Goal: Transaction & Acquisition: Purchase product/service

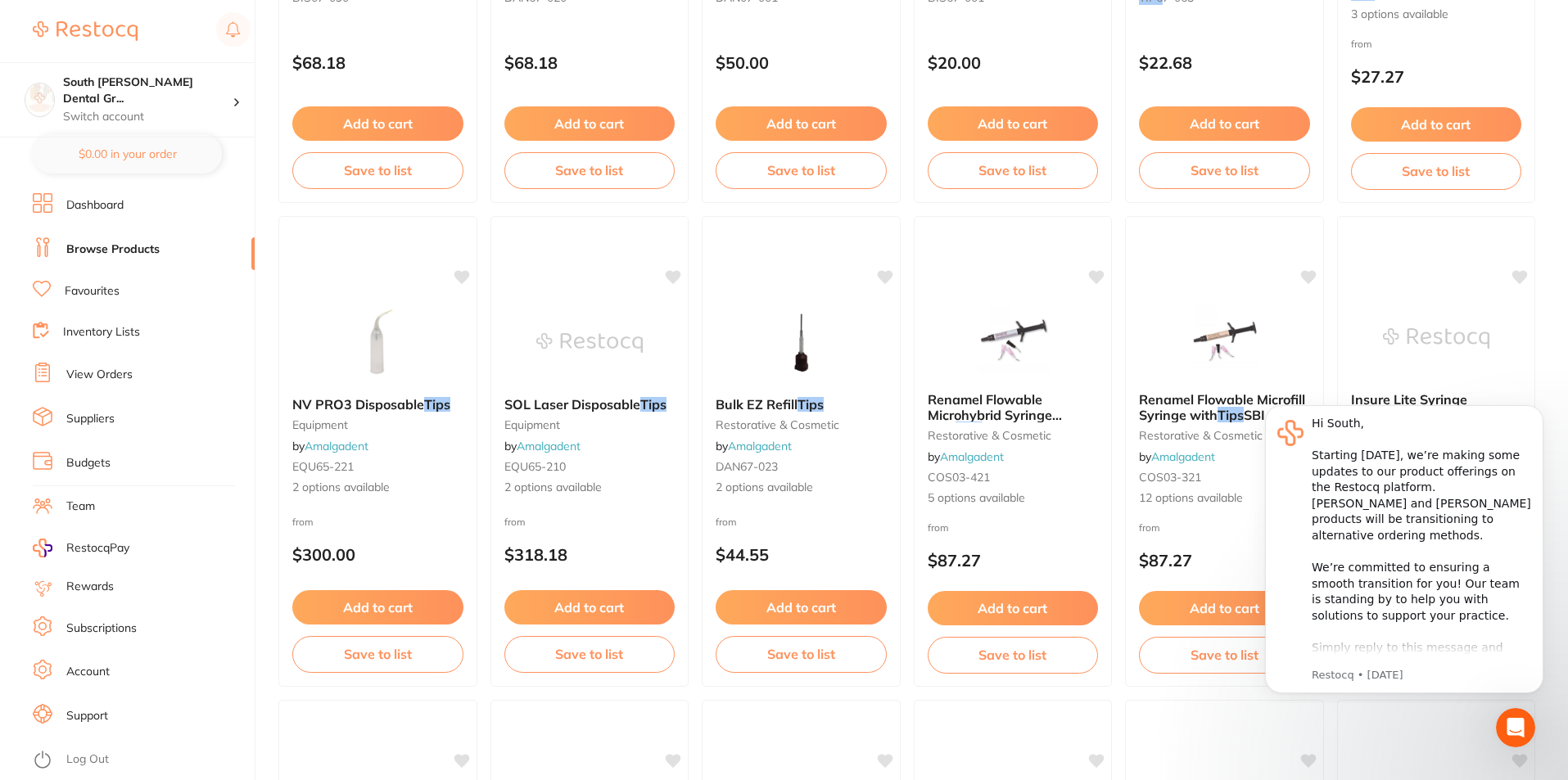
scroll to position [984, 0]
click at [108, 375] on link "View Orders" at bounding box center [100, 375] width 67 height 17
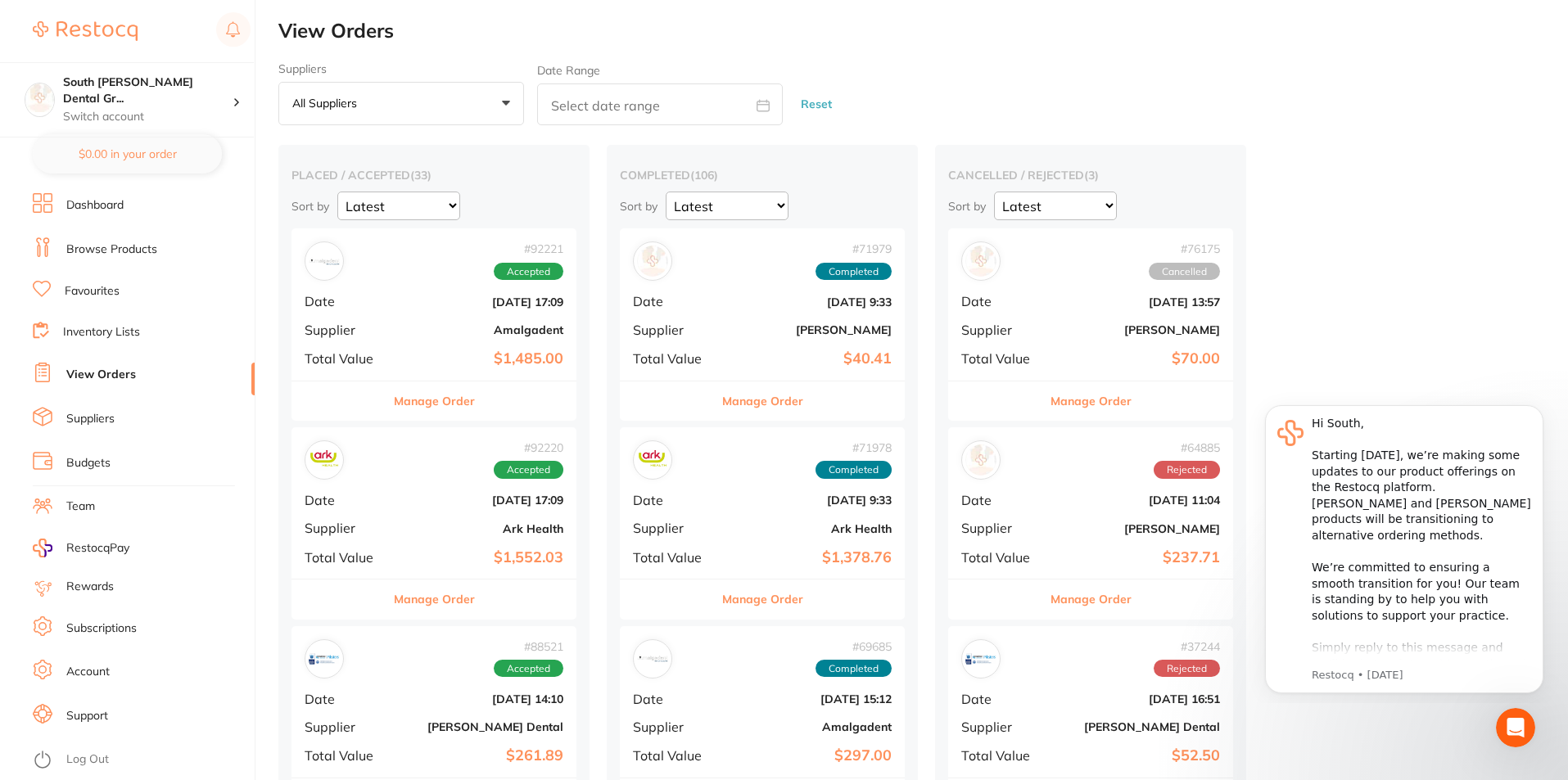
click at [343, 472] on div "# 92220 Accepted" at bounding box center [433, 460] width 258 height 39
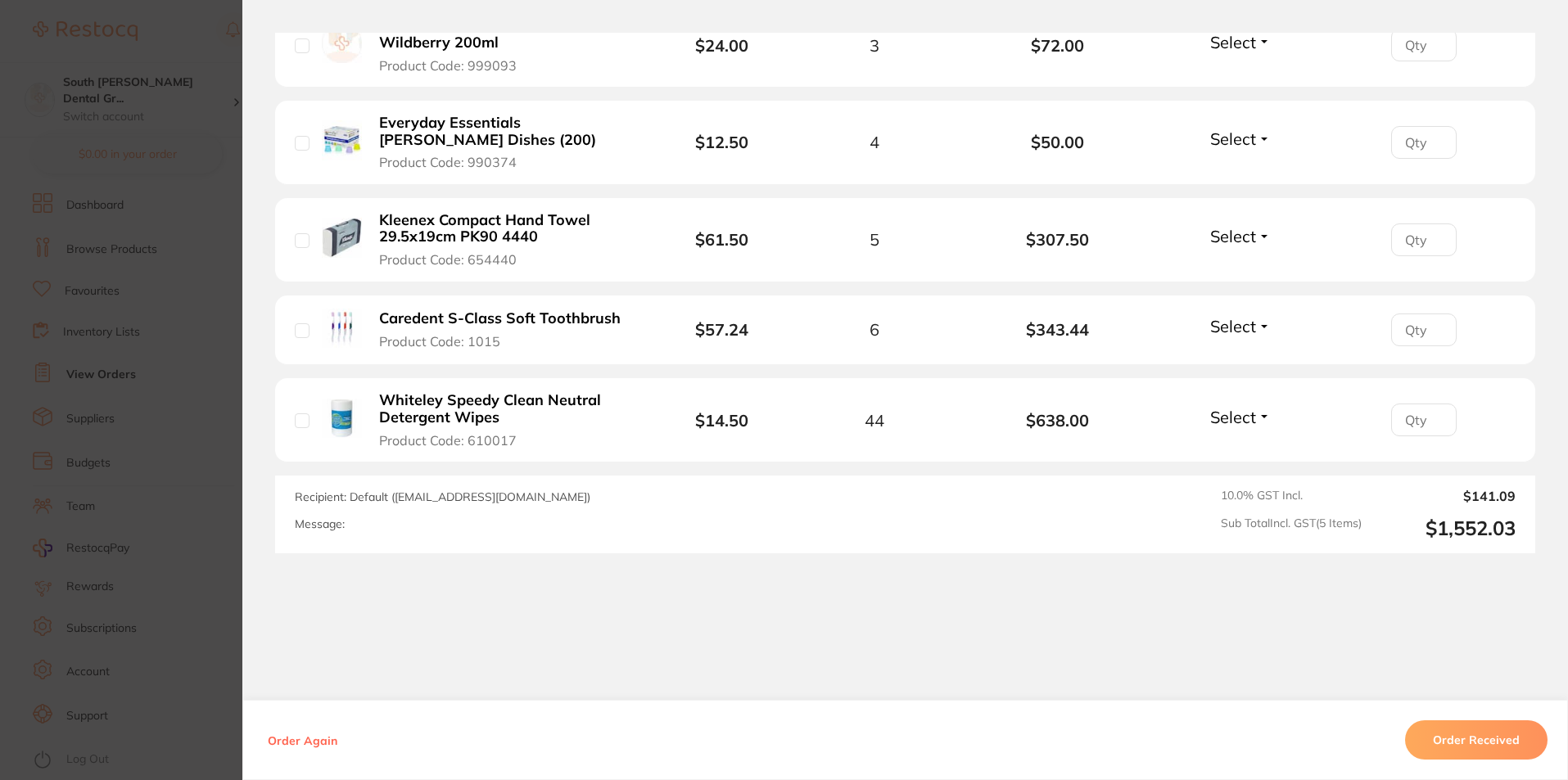
scroll to position [573, 0]
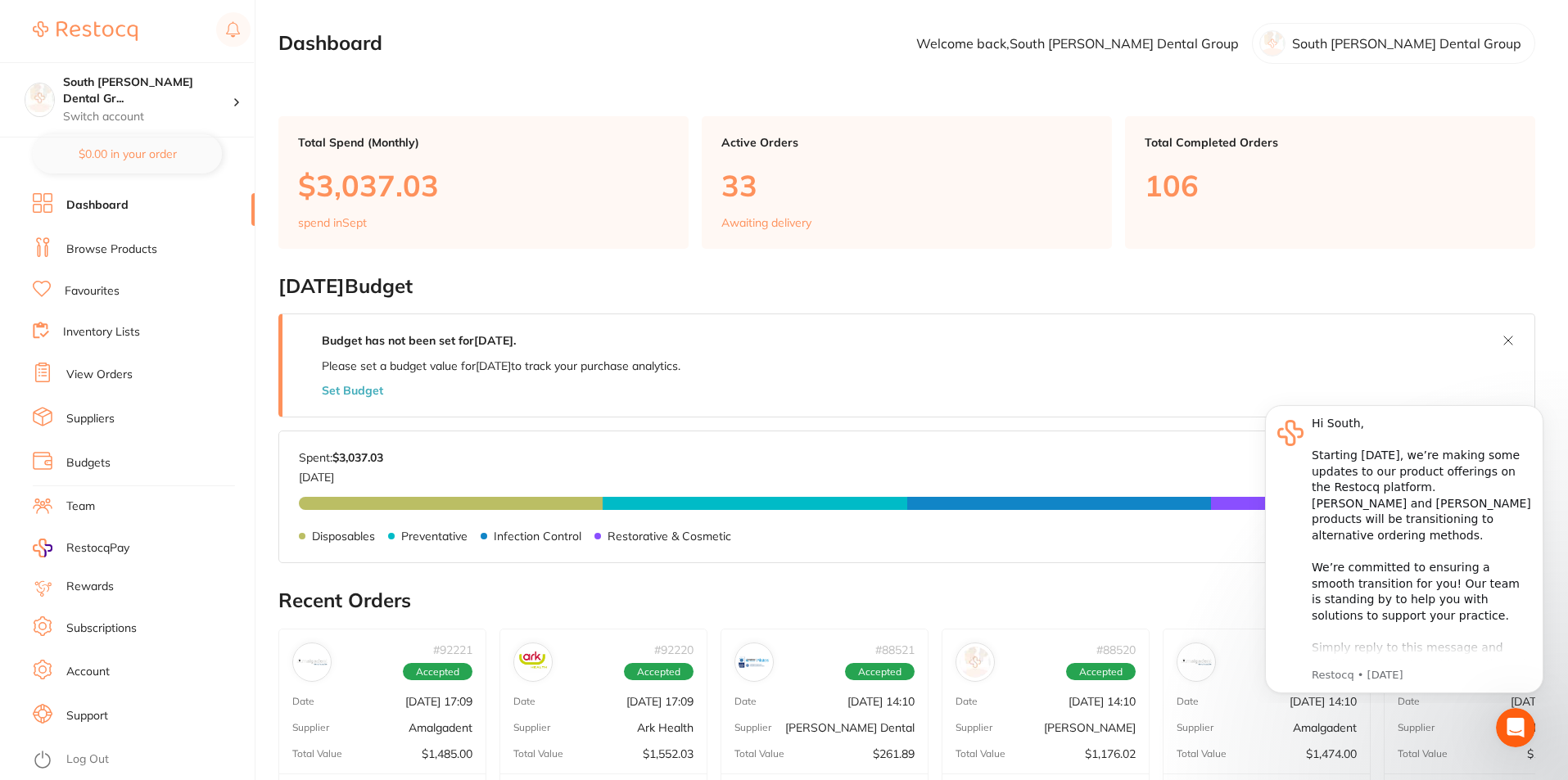
click at [144, 255] on link "Browse Products" at bounding box center [112, 250] width 91 height 17
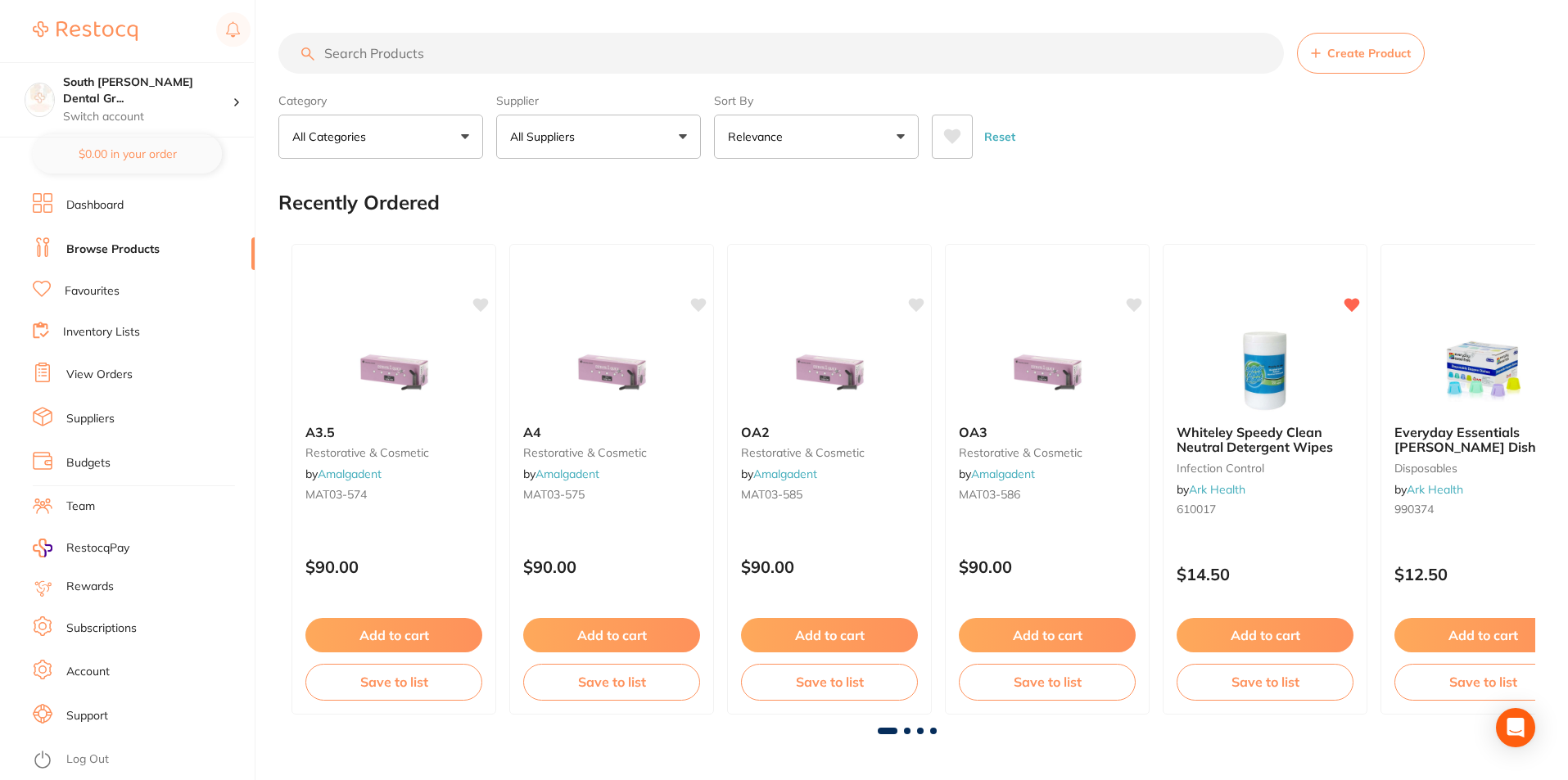
click at [660, 62] on input "search" at bounding box center [781, 53] width 1005 height 41
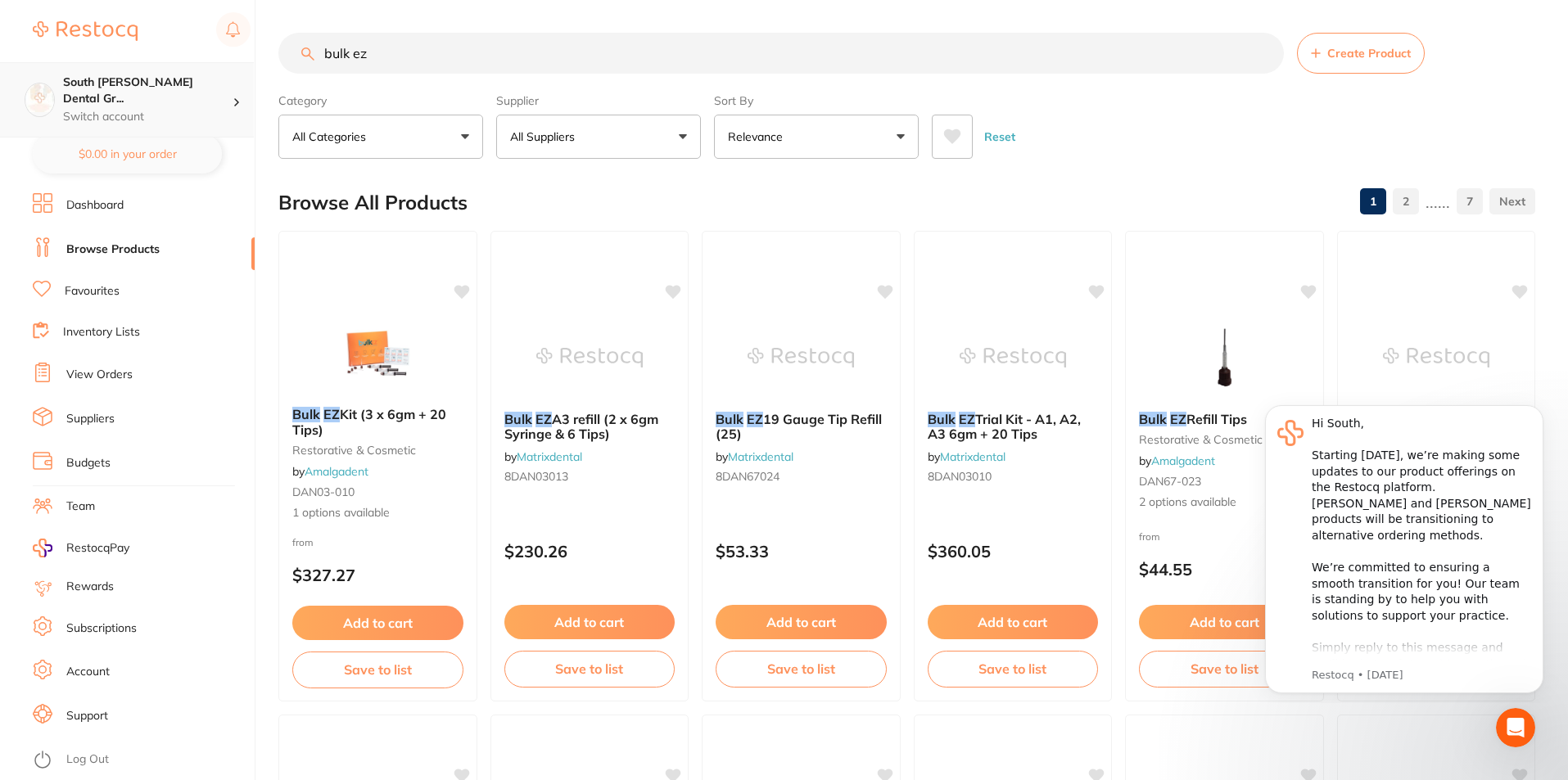
drag, startPoint x: 376, startPoint y: 55, endPoint x: 167, endPoint y: 67, distance: 209.3
click at [167, 67] on div "$0.00 South Burnett Dental Gr... Switch account South Burnett Dental Group Sout…" at bounding box center [784, 390] width 1568 height 780
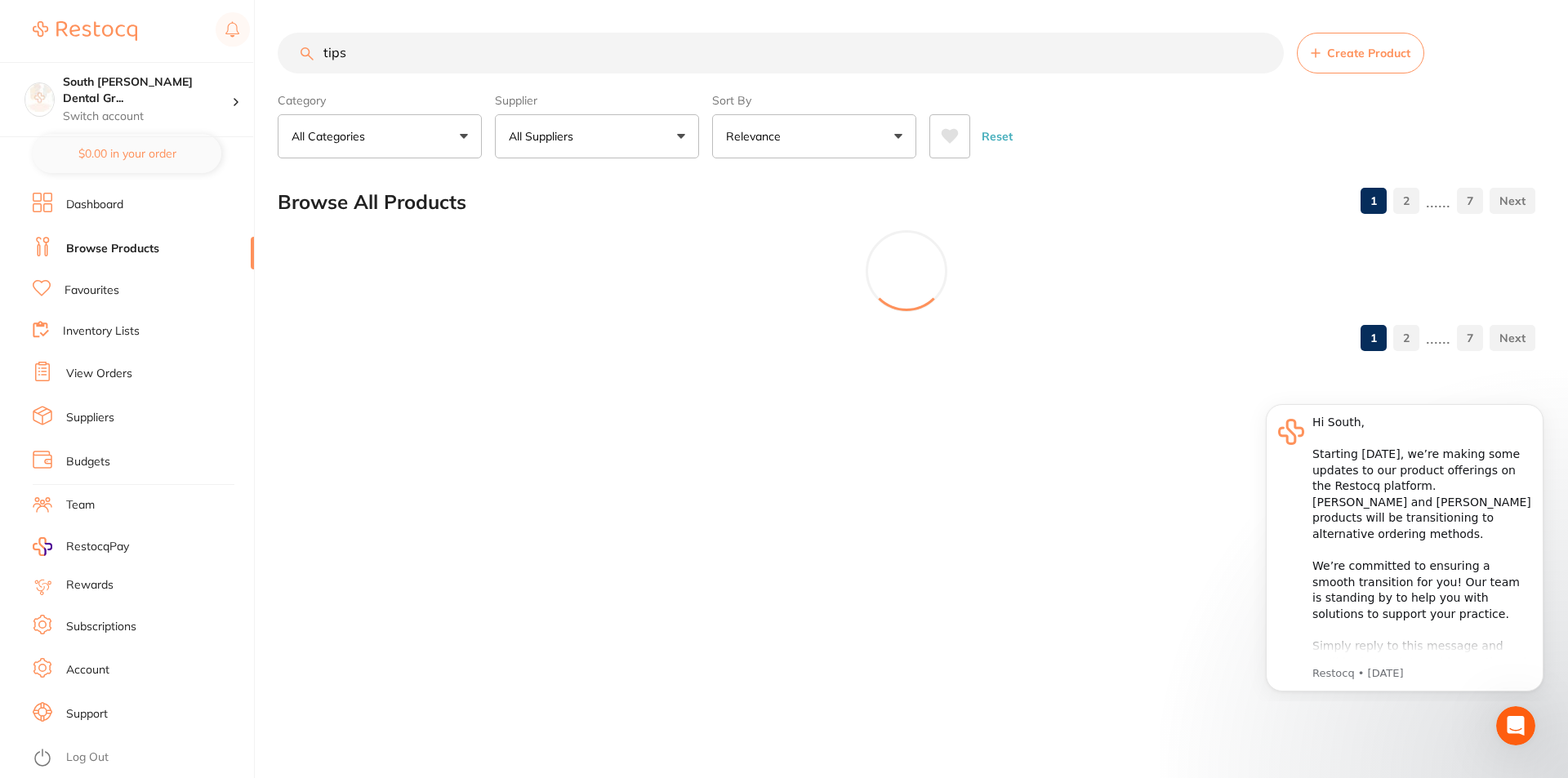
type input "tips"
click at [650, 147] on button "All Suppliers" at bounding box center [597, 137] width 204 height 44
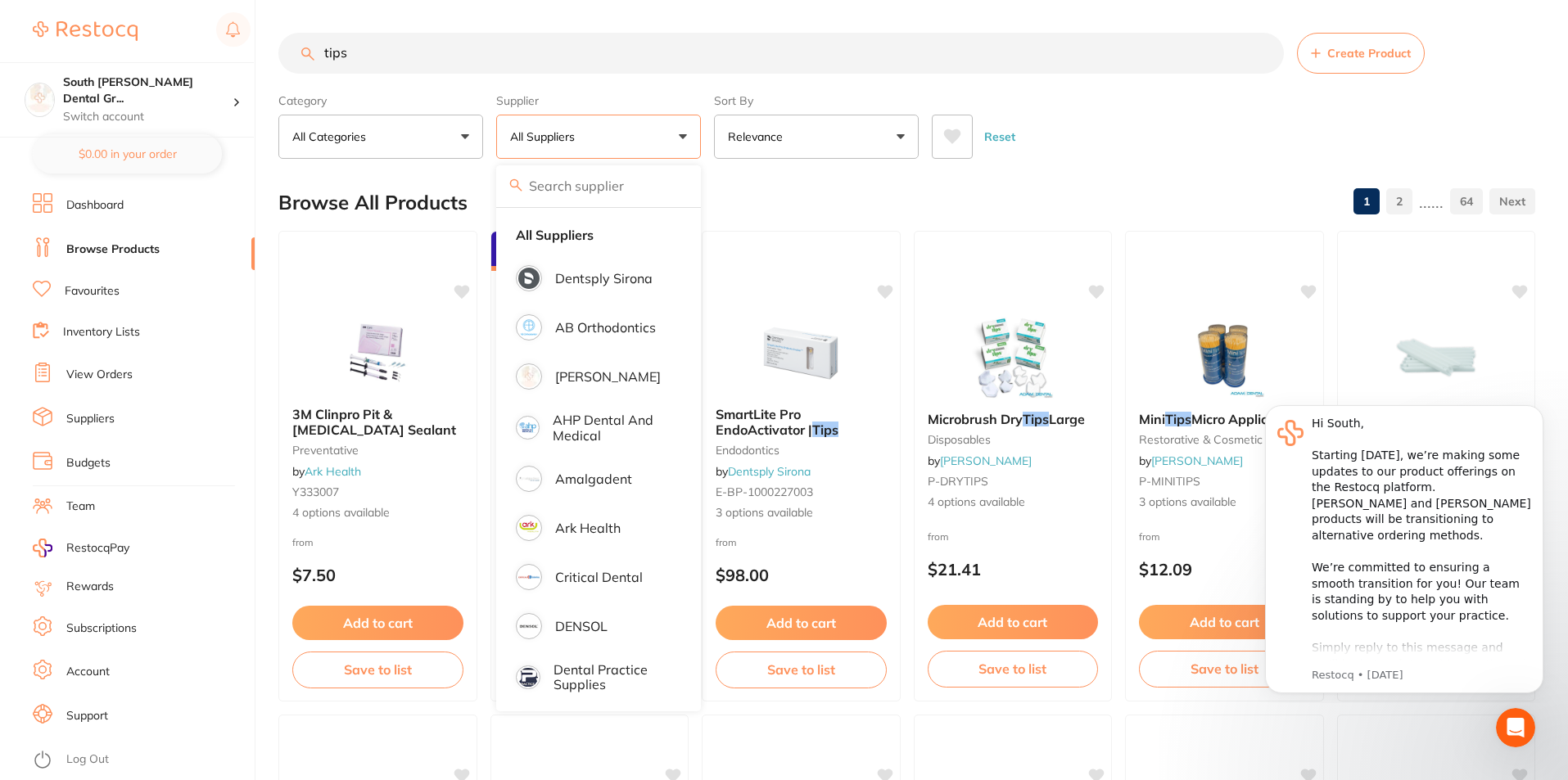
scroll to position [0, 0]
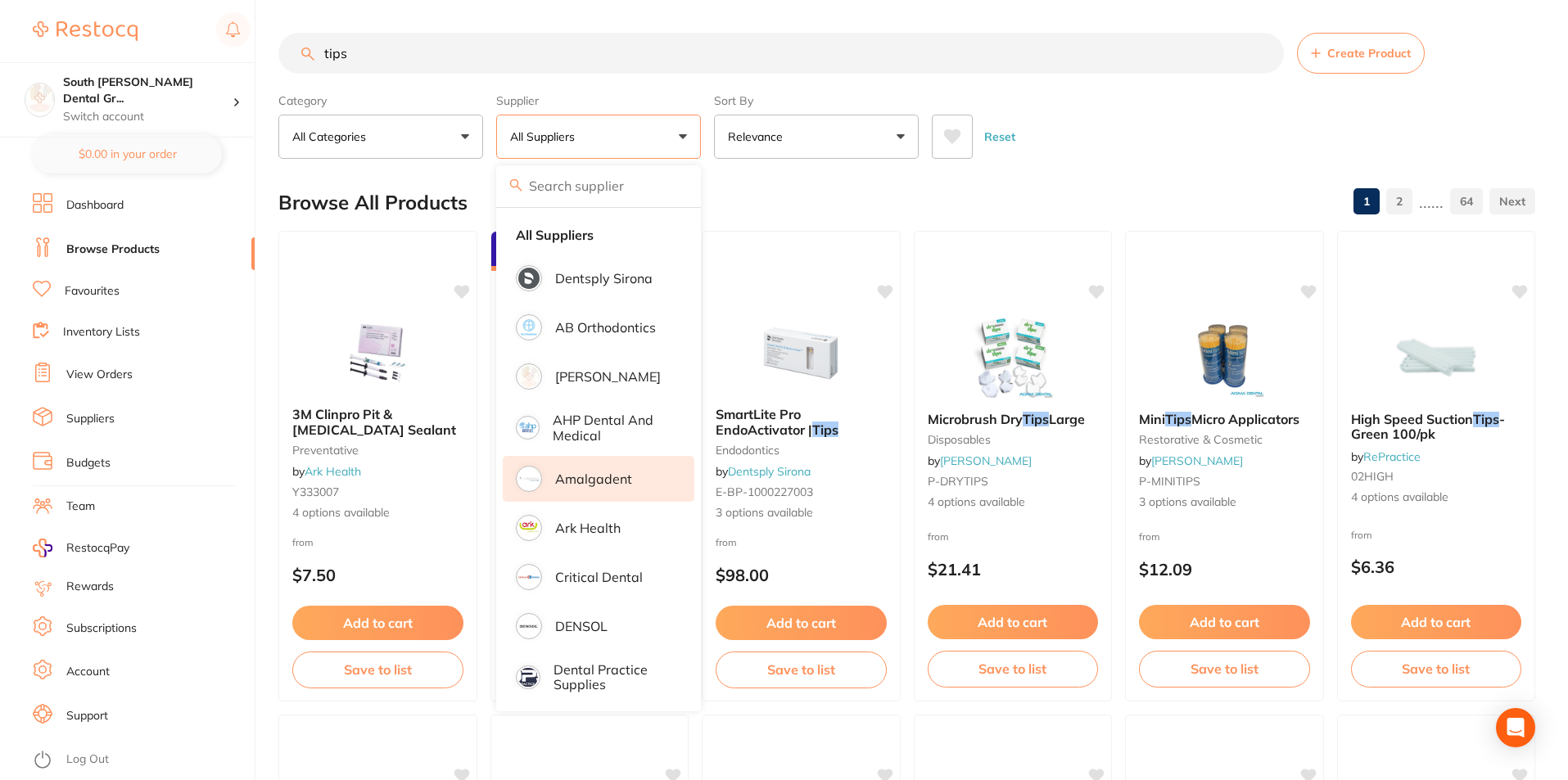
click at [617, 476] on p "Amalgadent" at bounding box center [593, 479] width 77 height 15
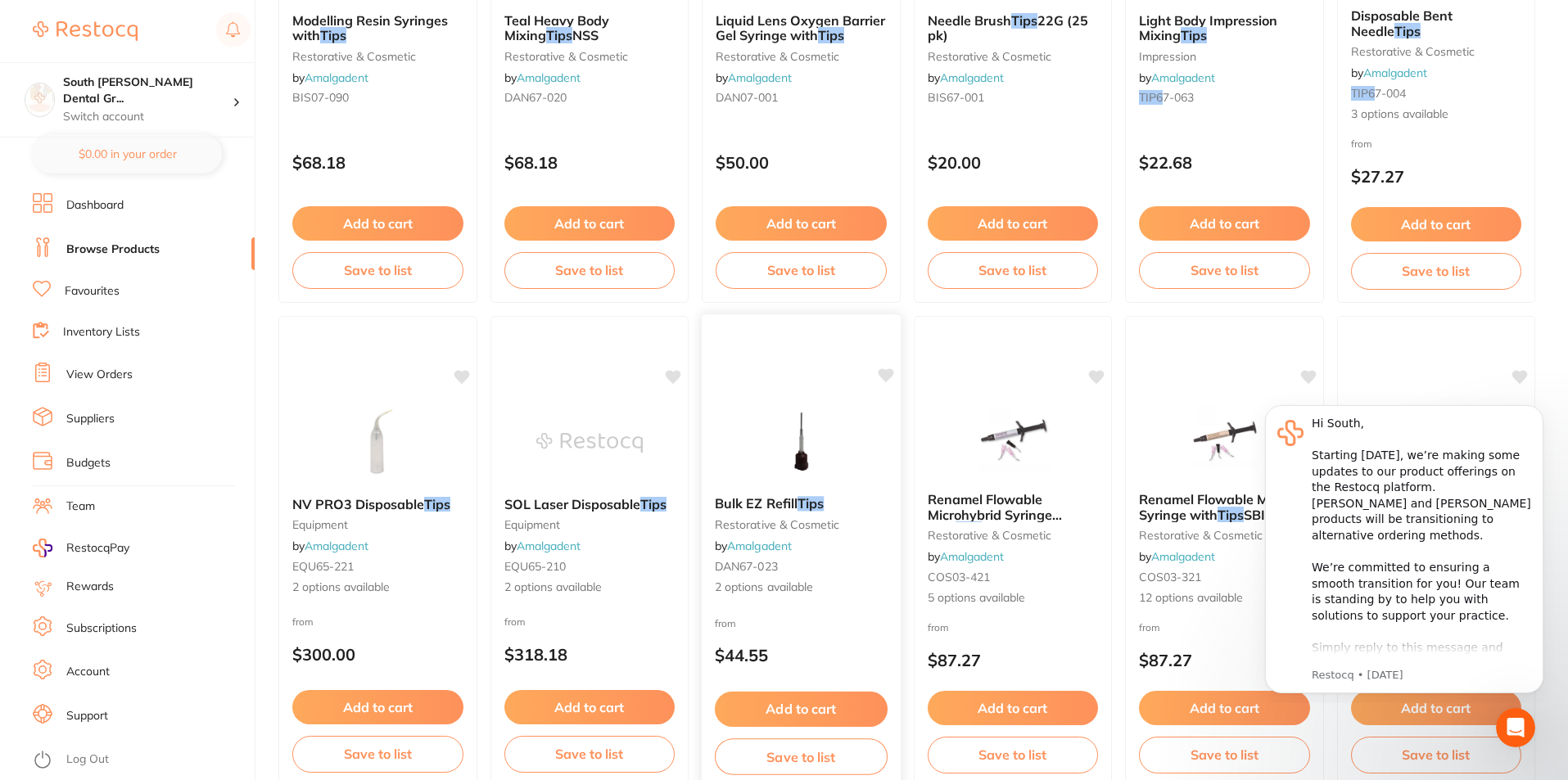
scroll to position [900, 0]
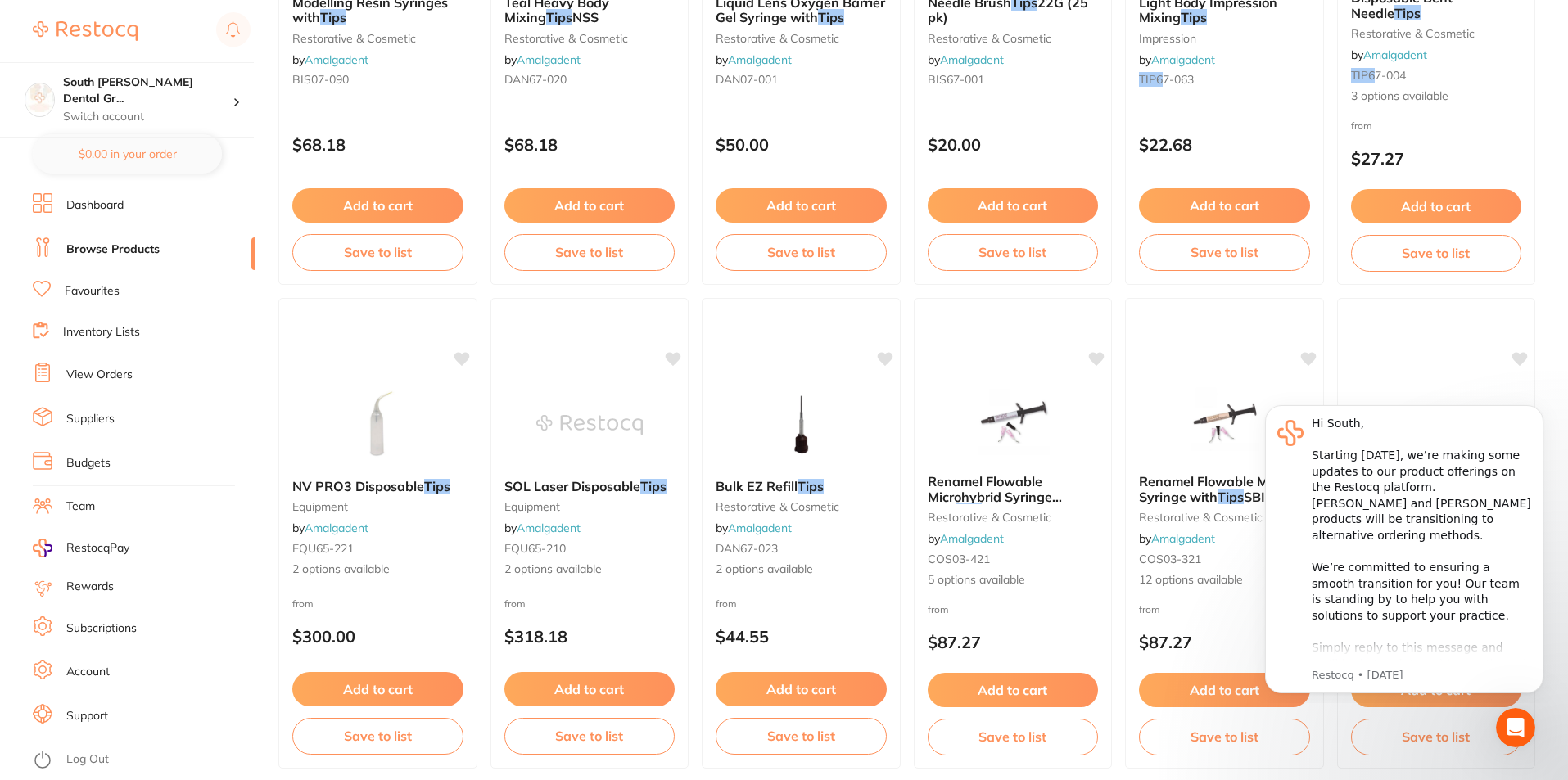
click at [811, 686] on button "Add to cart" at bounding box center [801, 689] width 171 height 34
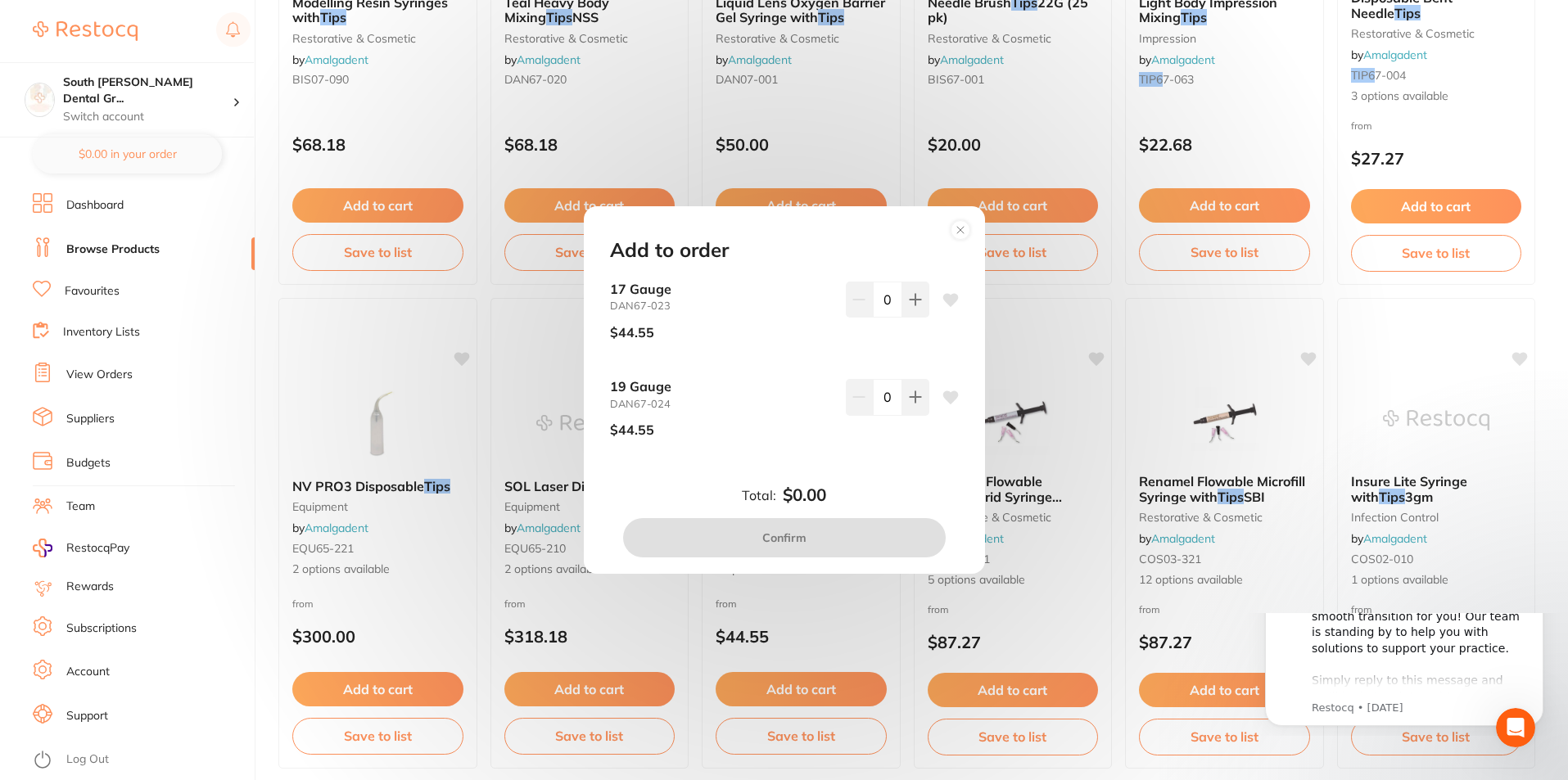
scroll to position [0, 0]
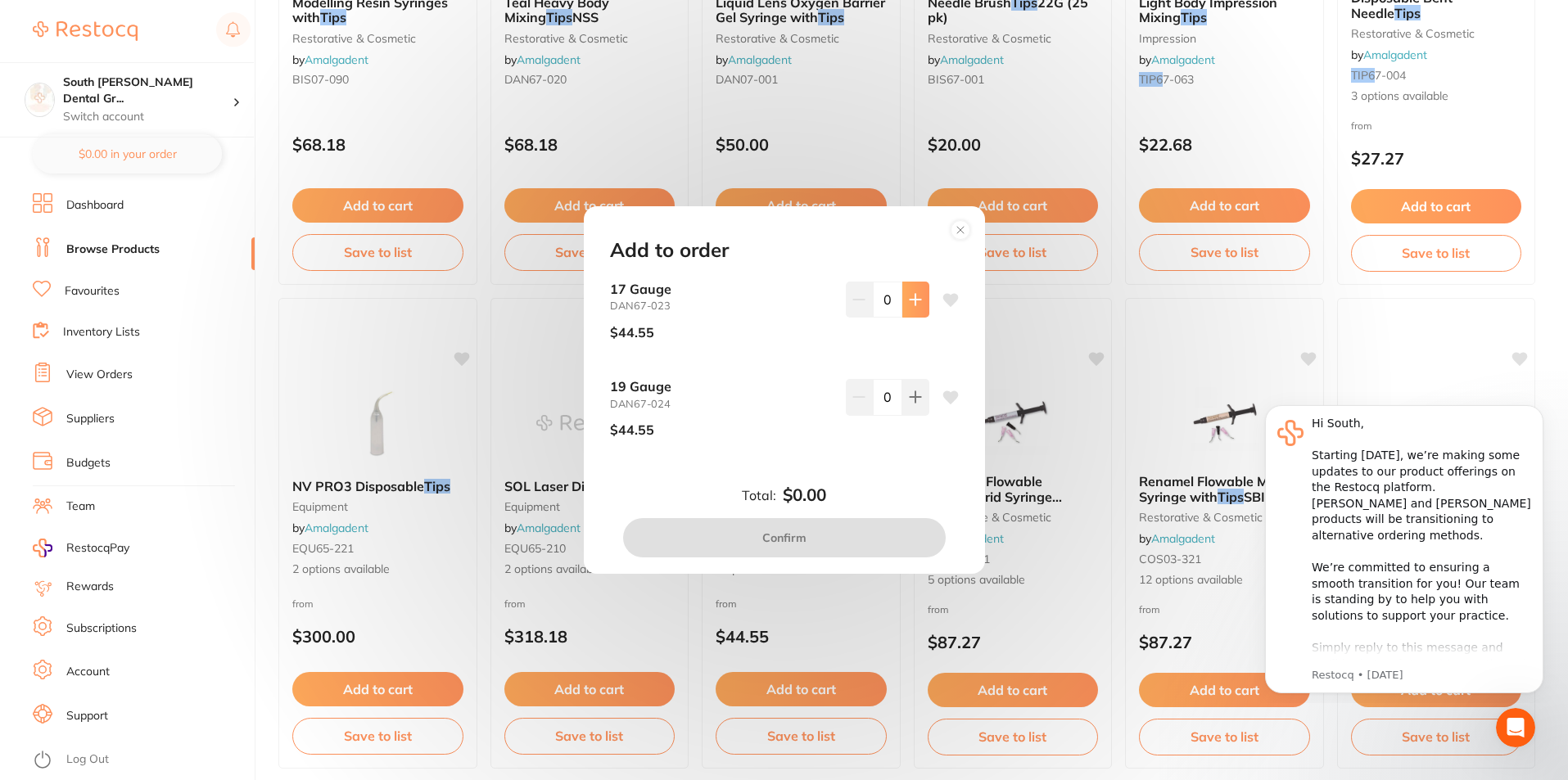
click at [902, 300] on button at bounding box center [915, 299] width 27 height 36
type input "1"
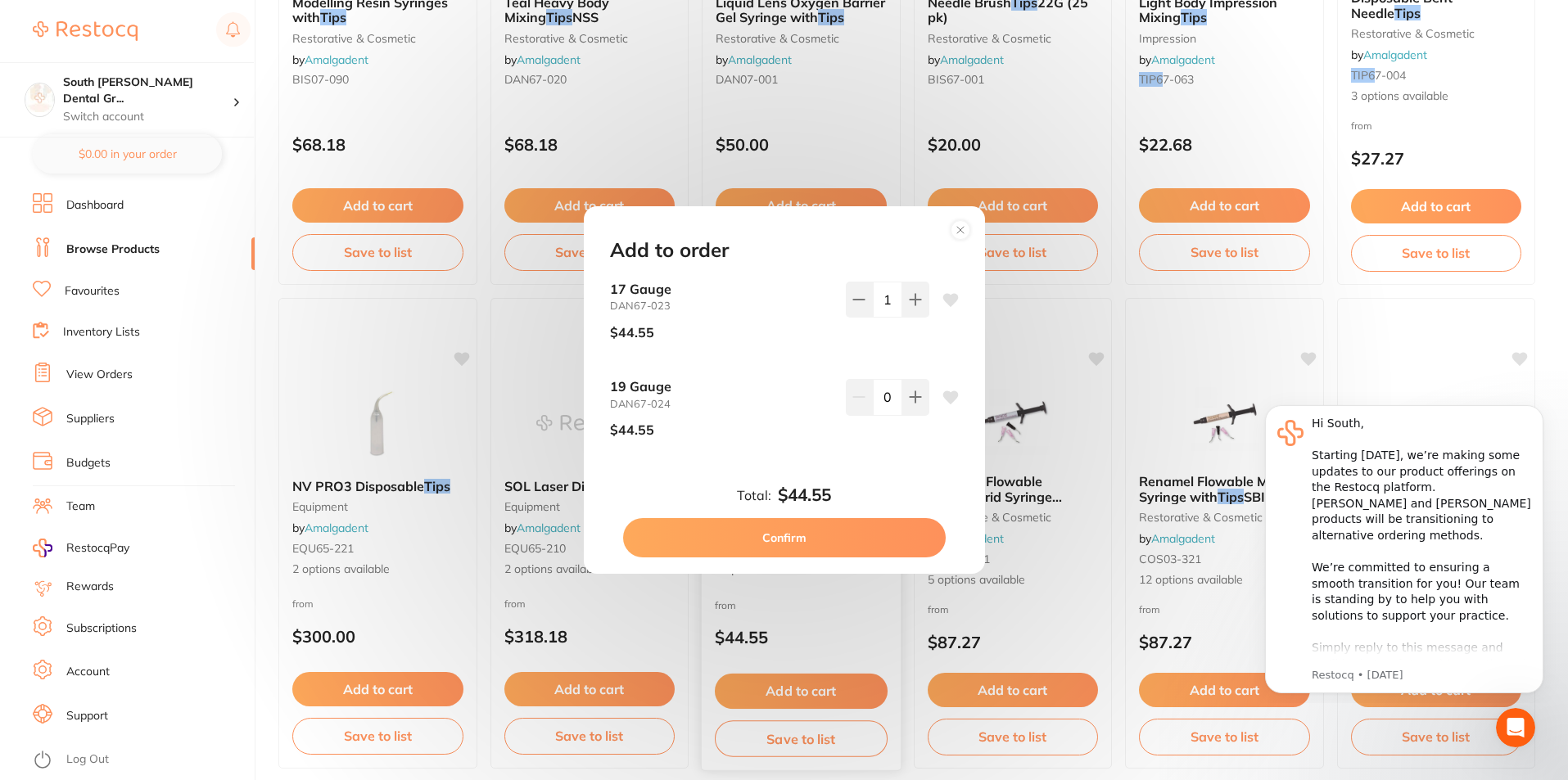
click at [828, 540] on button "Confirm" at bounding box center [784, 538] width 322 height 39
checkbox input "false"
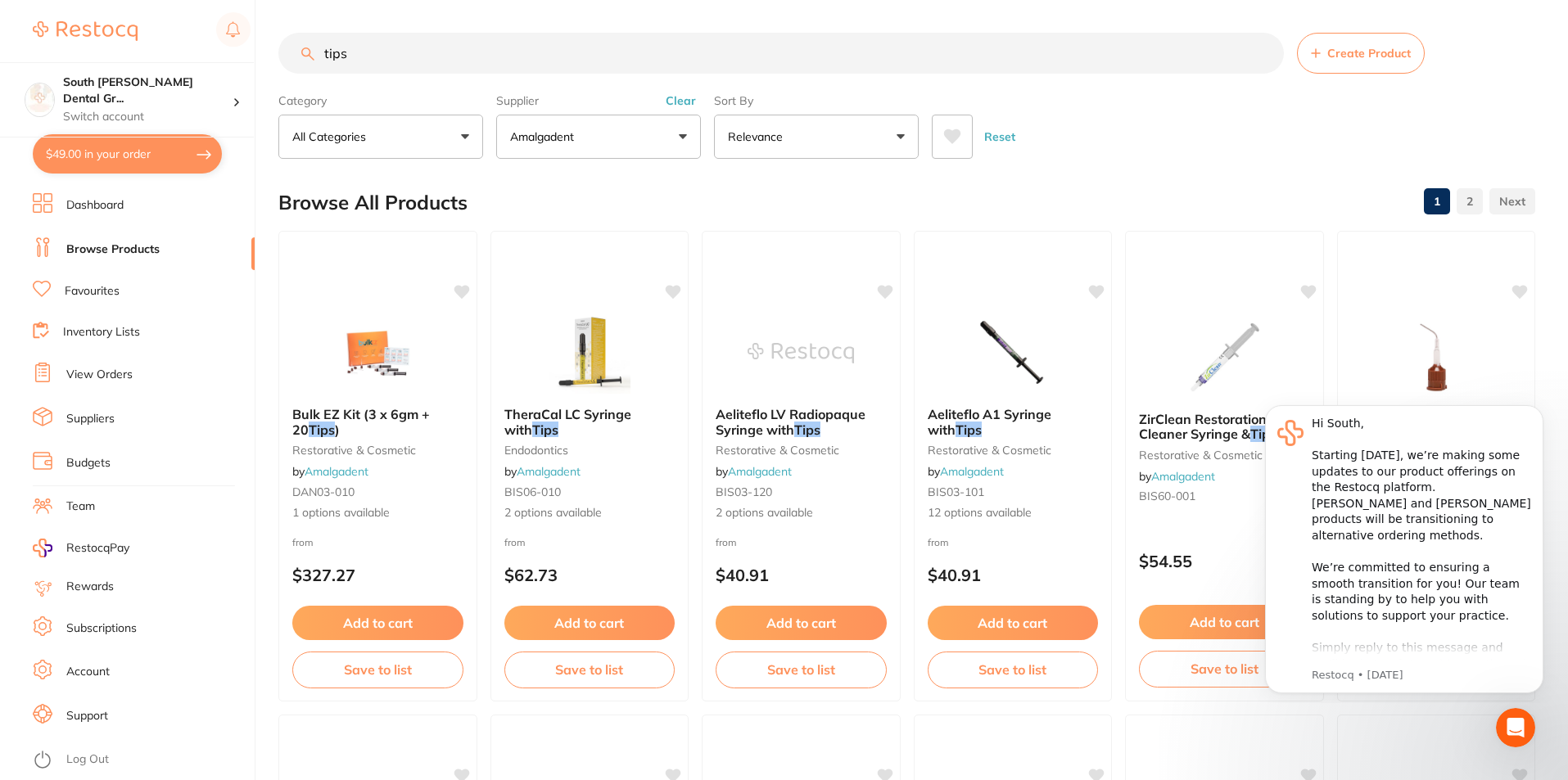
click at [462, 46] on input "tips" at bounding box center [781, 53] width 1005 height 41
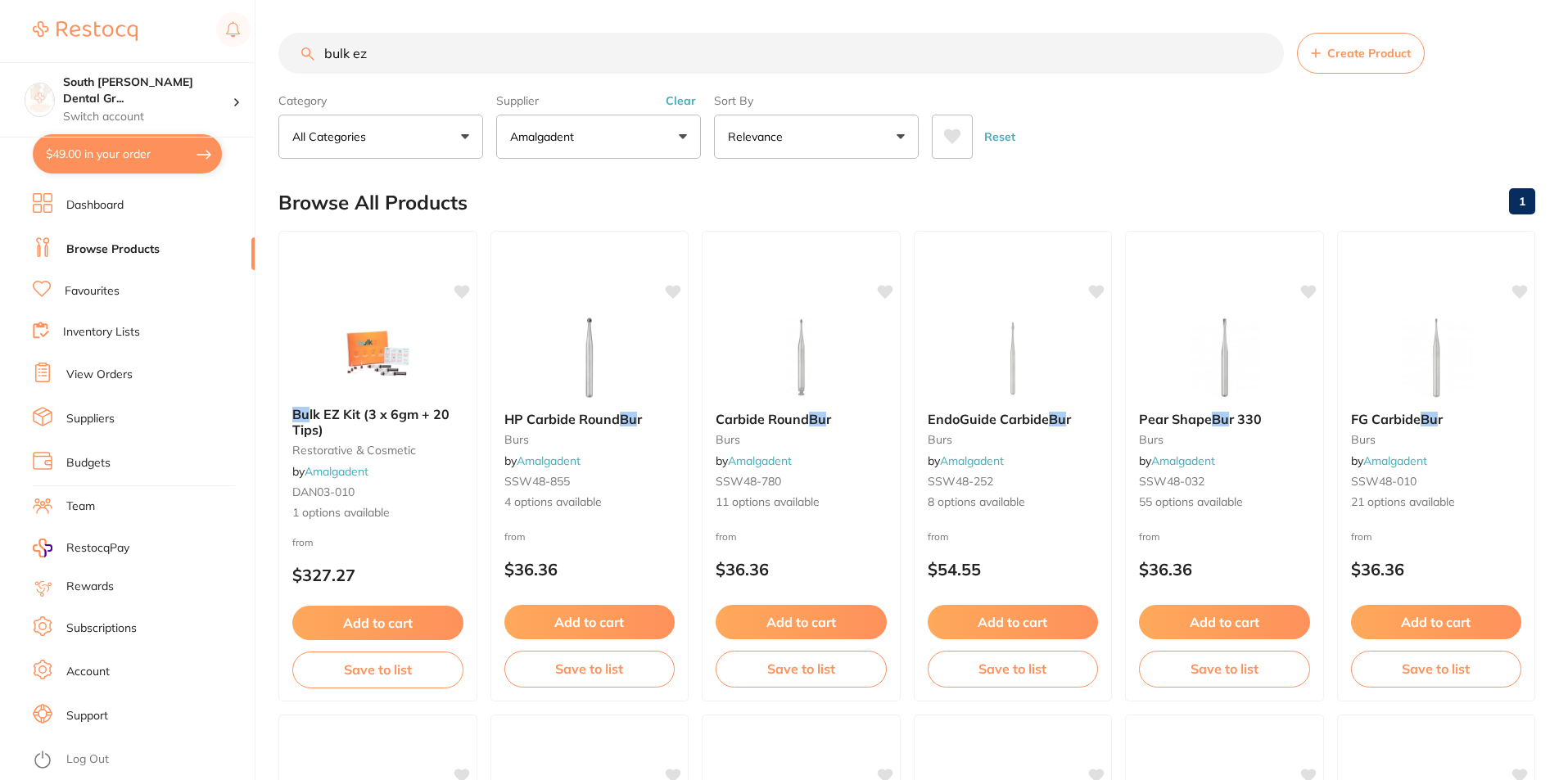
type input "bulk ez"
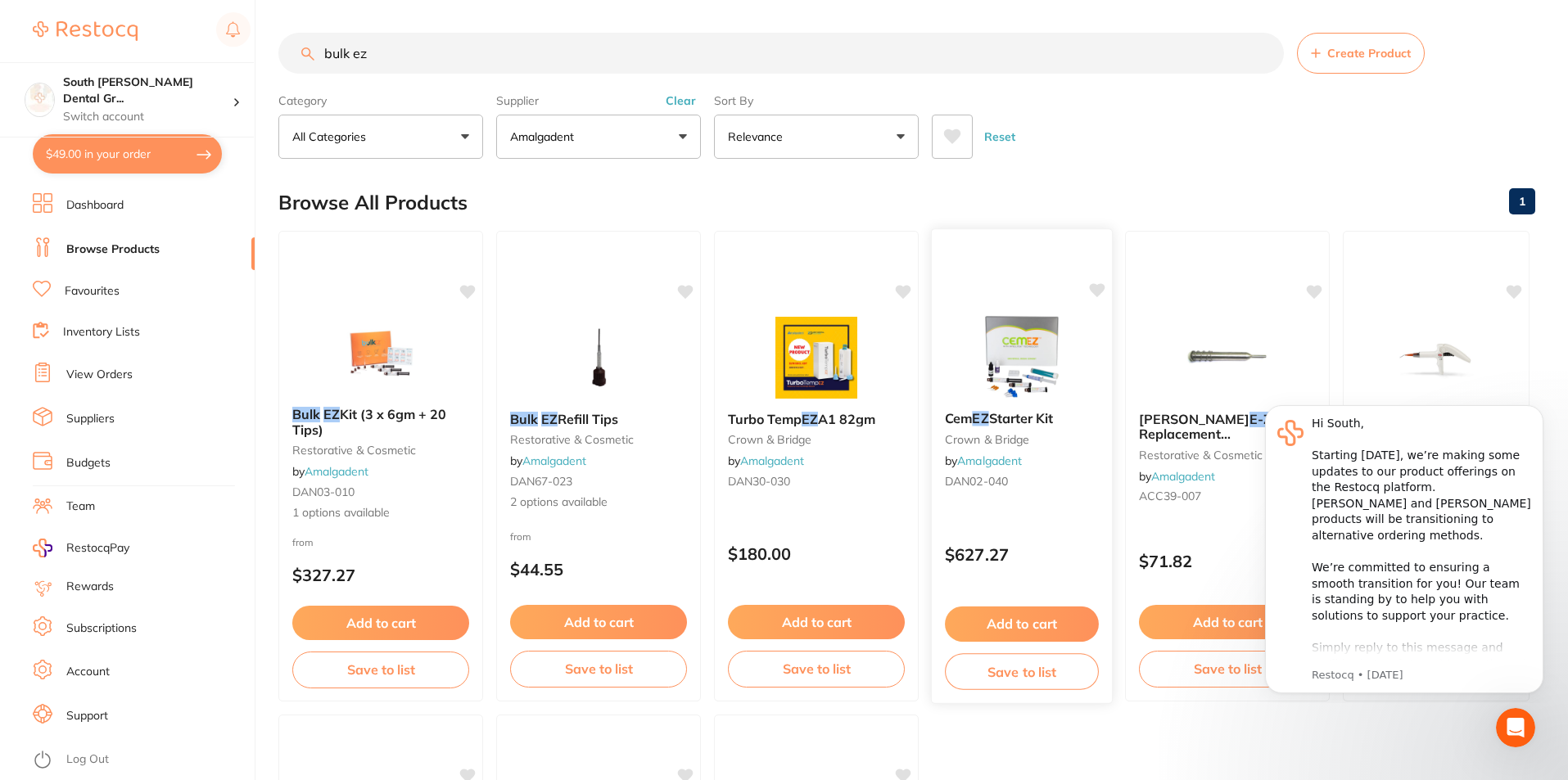
click at [1020, 364] on img at bounding box center [1022, 356] width 107 height 82
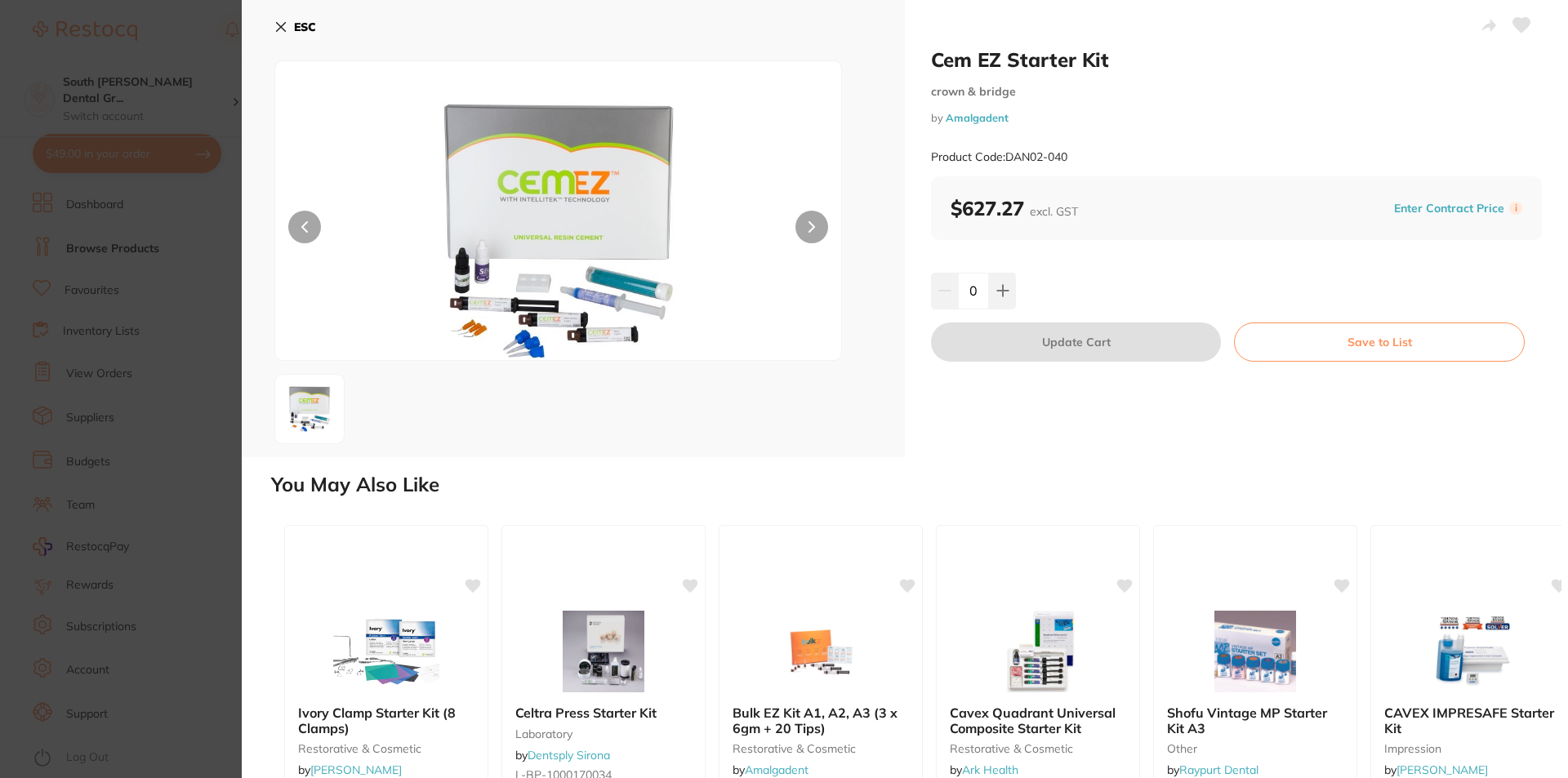
click at [298, 26] on b "ESC" at bounding box center [305, 27] width 22 height 15
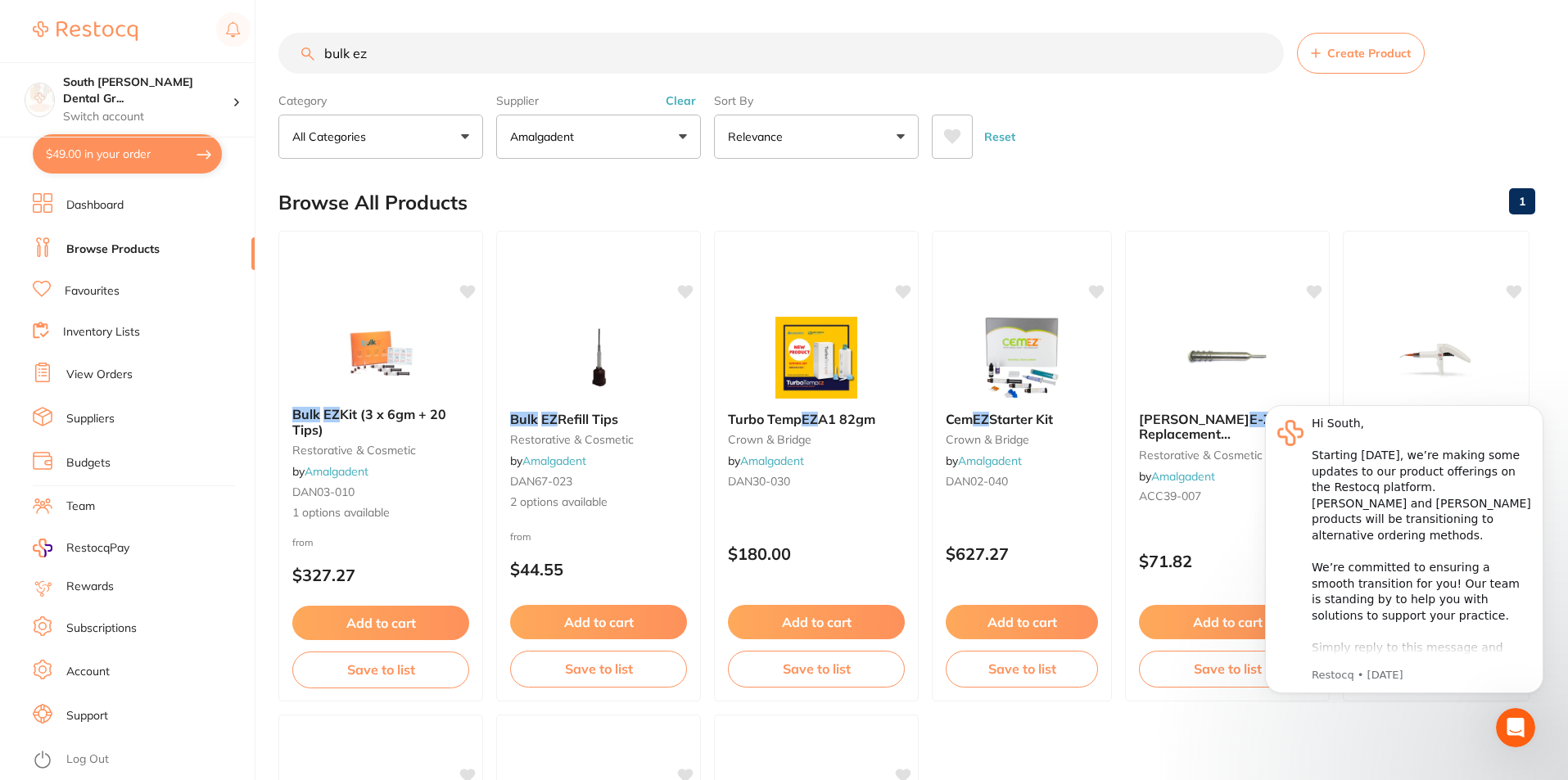
drag, startPoint x: 363, startPoint y: 355, endPoint x: 494, endPoint y: 367, distance: 131.5
click at [363, 355] on img at bounding box center [381, 353] width 107 height 82
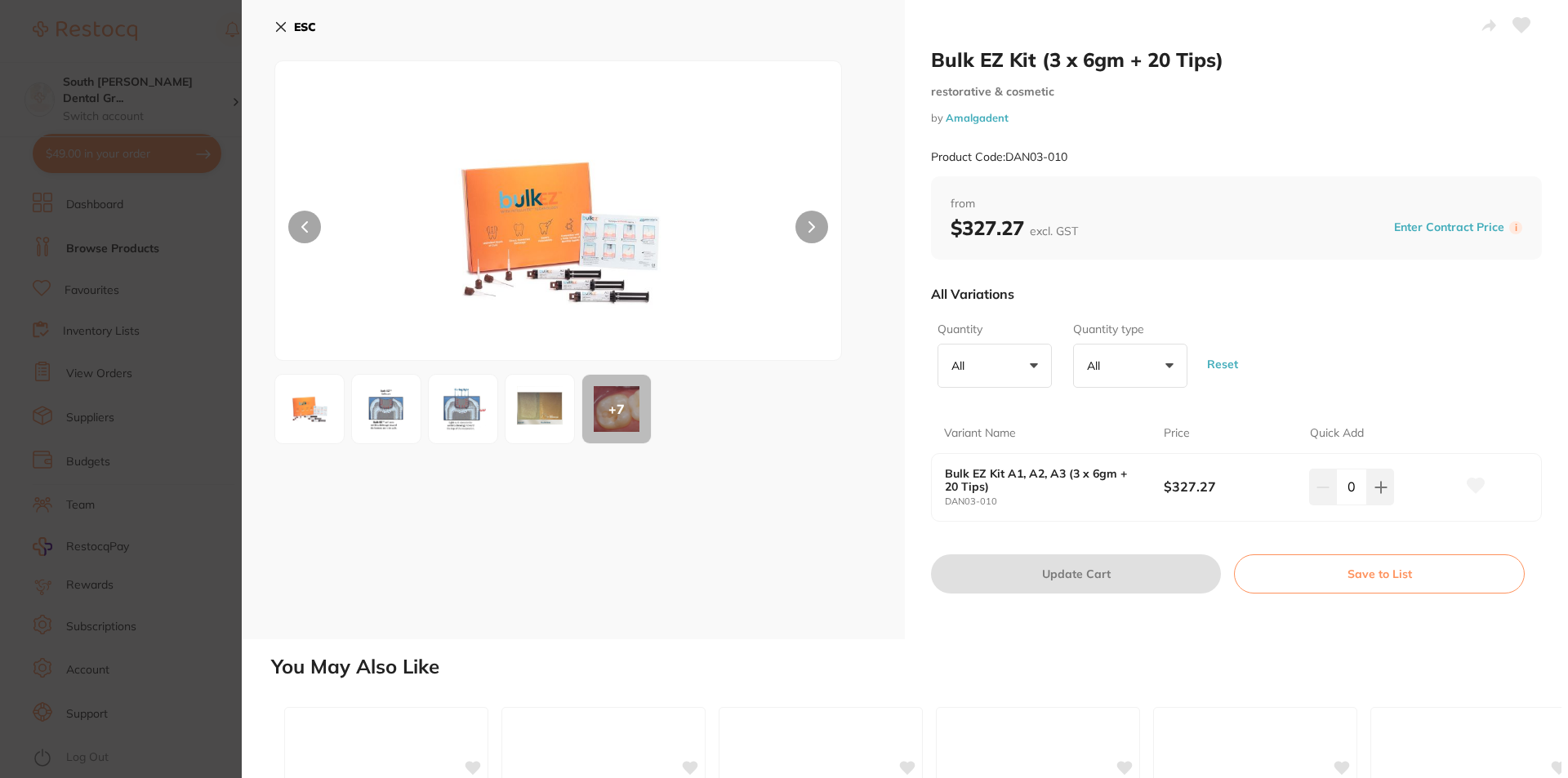
click at [778, 237] on div at bounding box center [558, 210] width 567 height 300
click at [816, 229] on button at bounding box center [811, 226] width 32 height 32
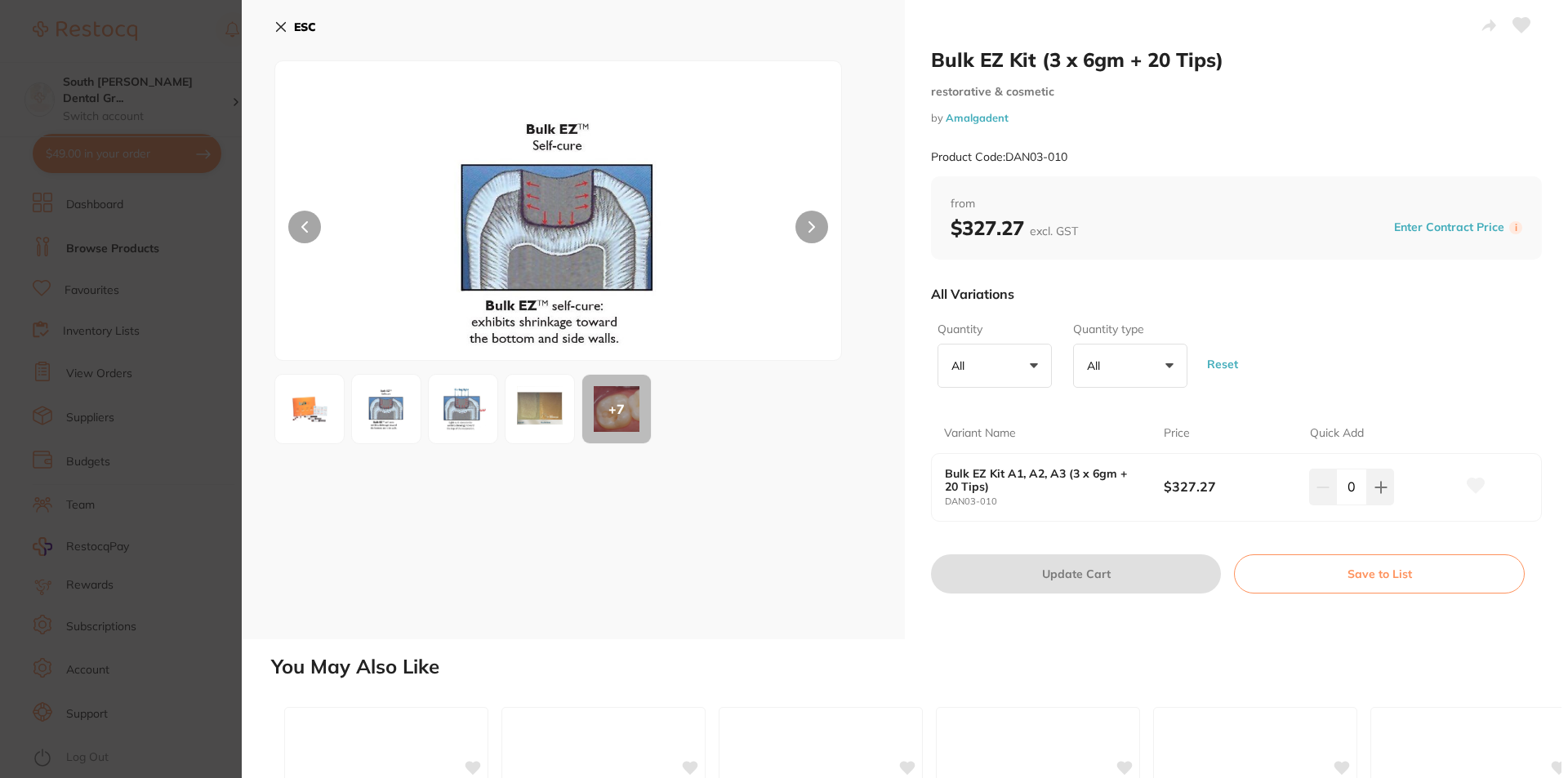
click at [816, 229] on button at bounding box center [811, 226] width 32 height 32
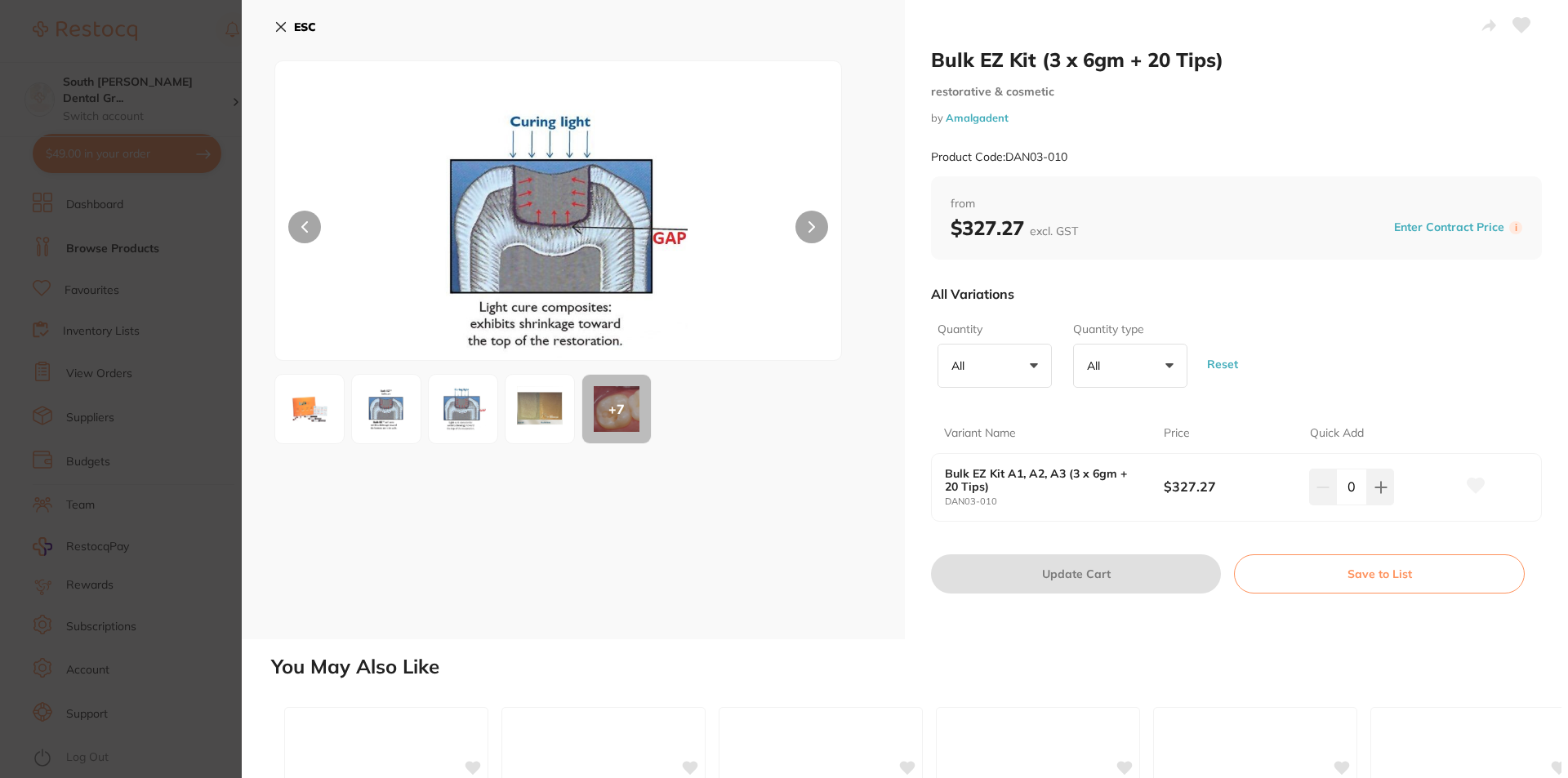
click at [816, 229] on button at bounding box center [811, 226] width 32 height 32
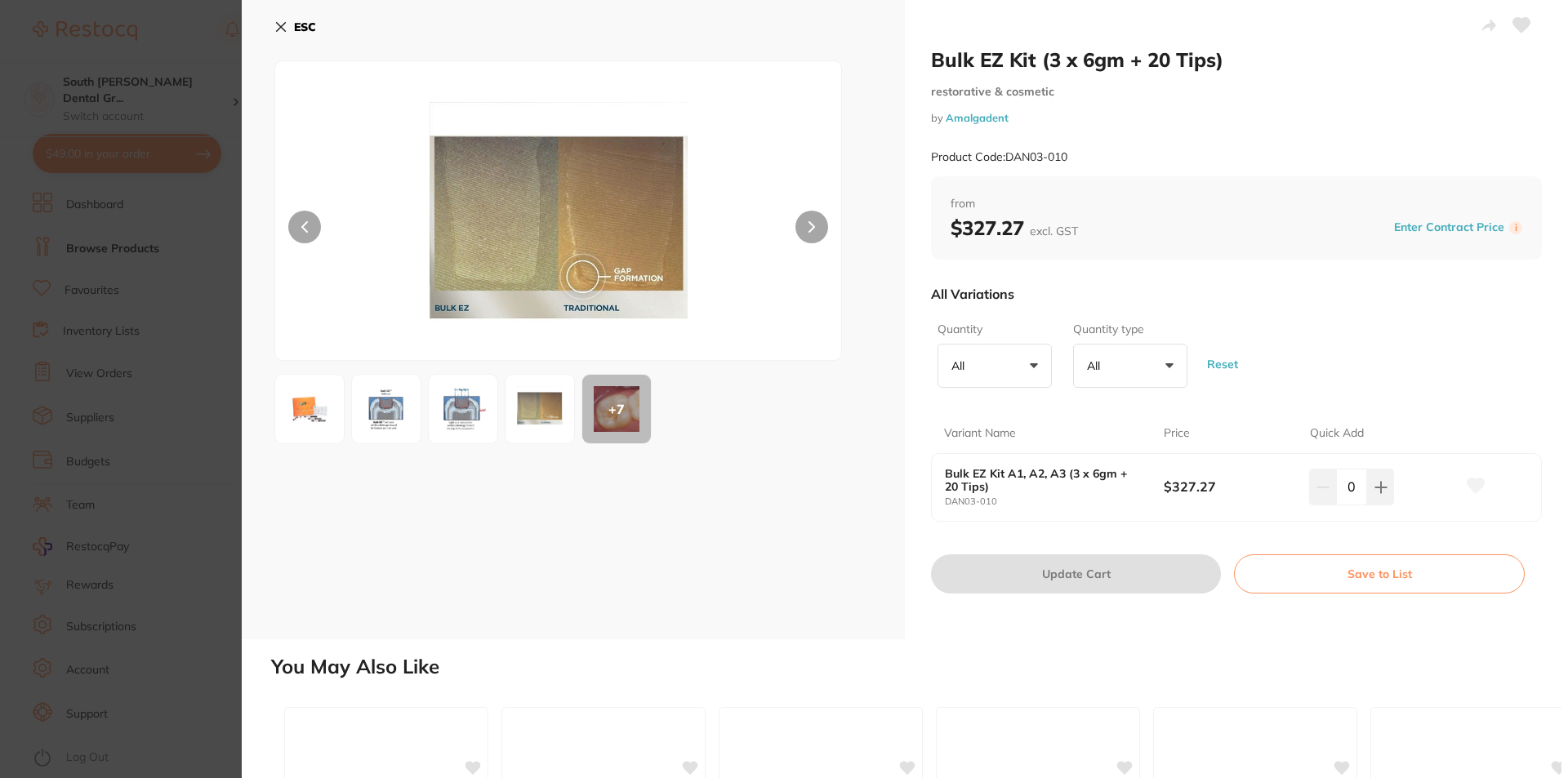
click at [816, 229] on button at bounding box center [811, 226] width 32 height 32
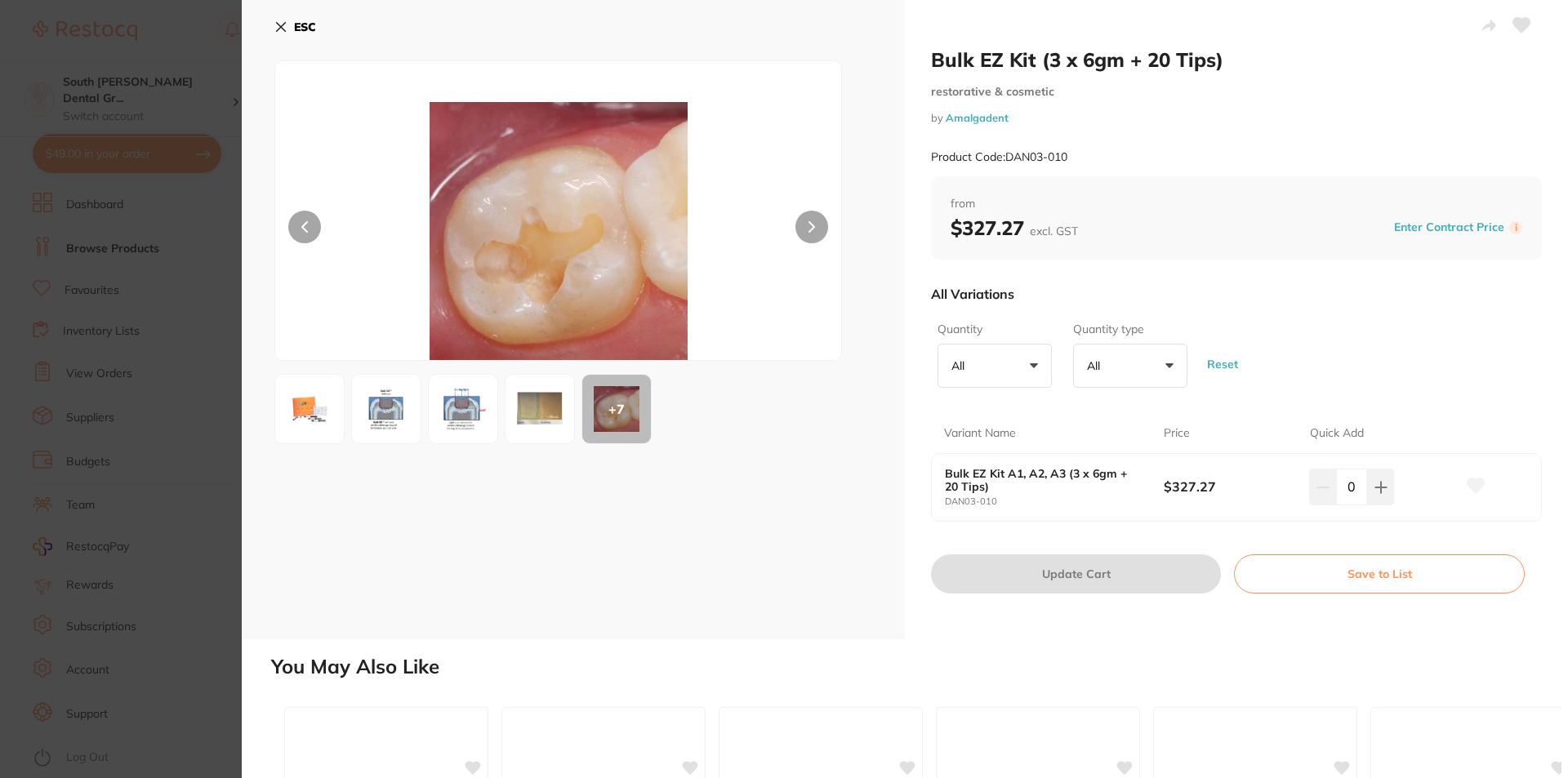
click at [816, 229] on button at bounding box center [811, 226] width 32 height 32
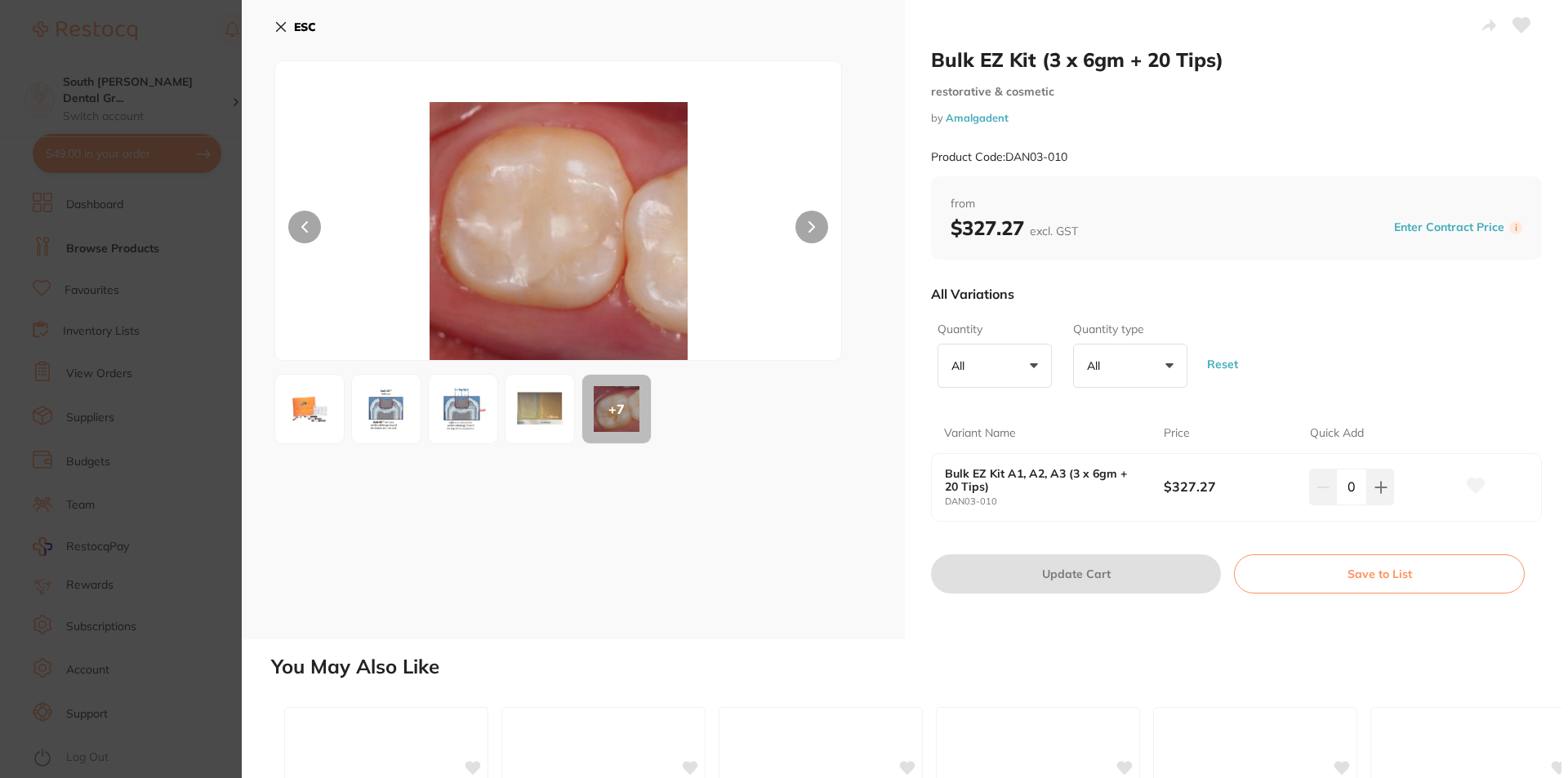
click at [817, 229] on button at bounding box center [811, 226] width 32 height 32
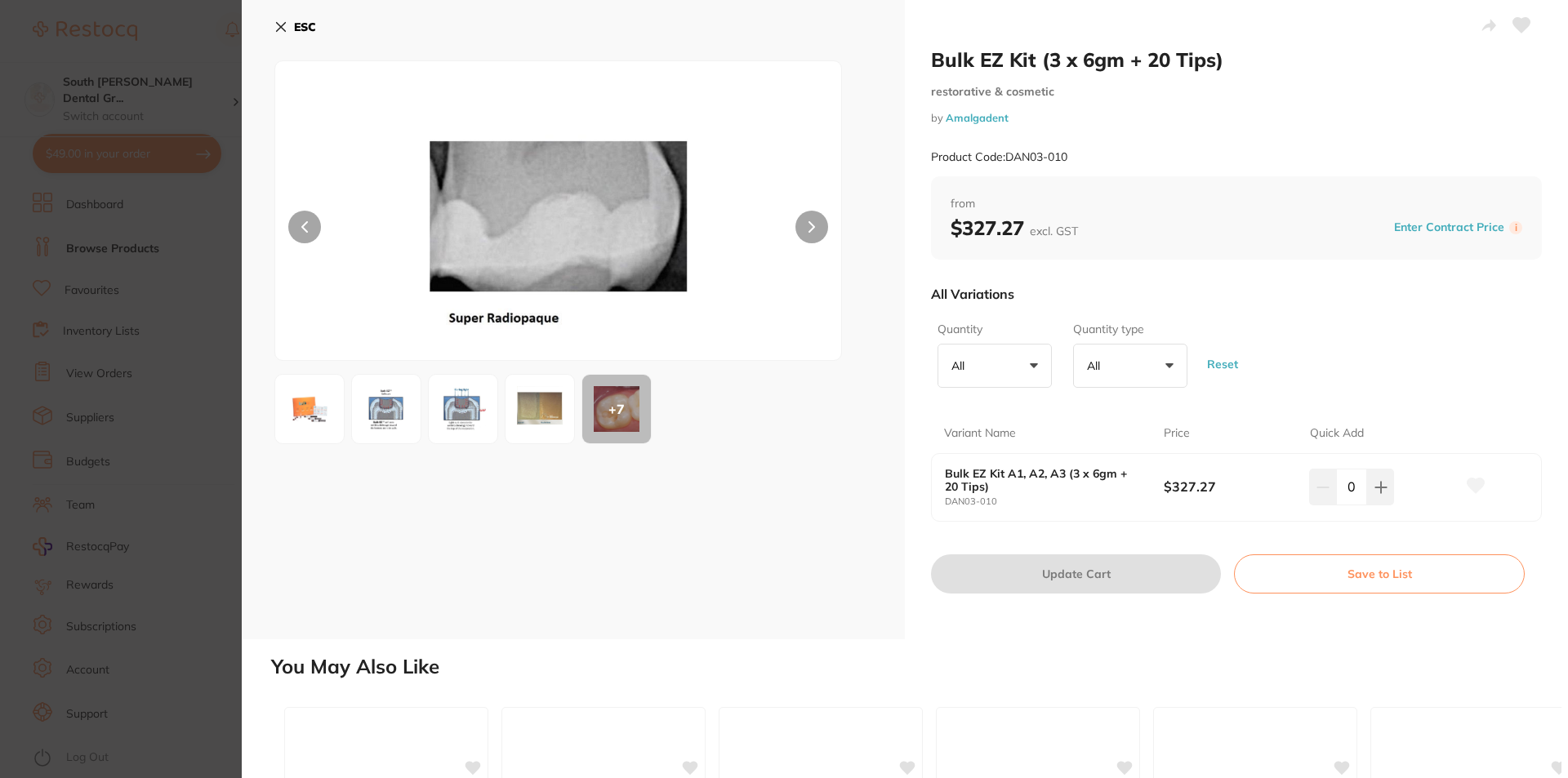
click at [818, 229] on button at bounding box center [811, 226] width 32 height 32
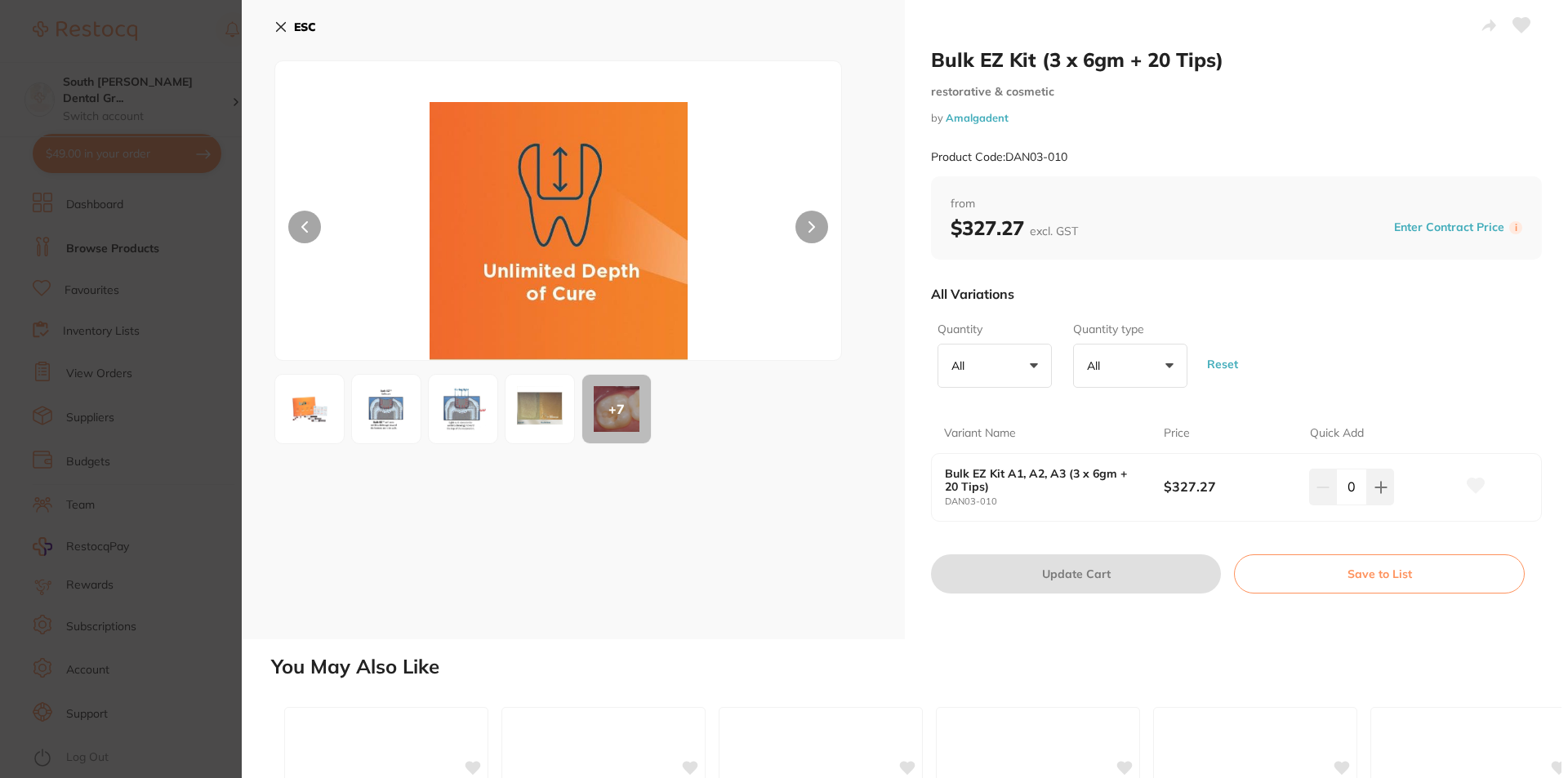
click at [819, 231] on button at bounding box center [811, 226] width 32 height 32
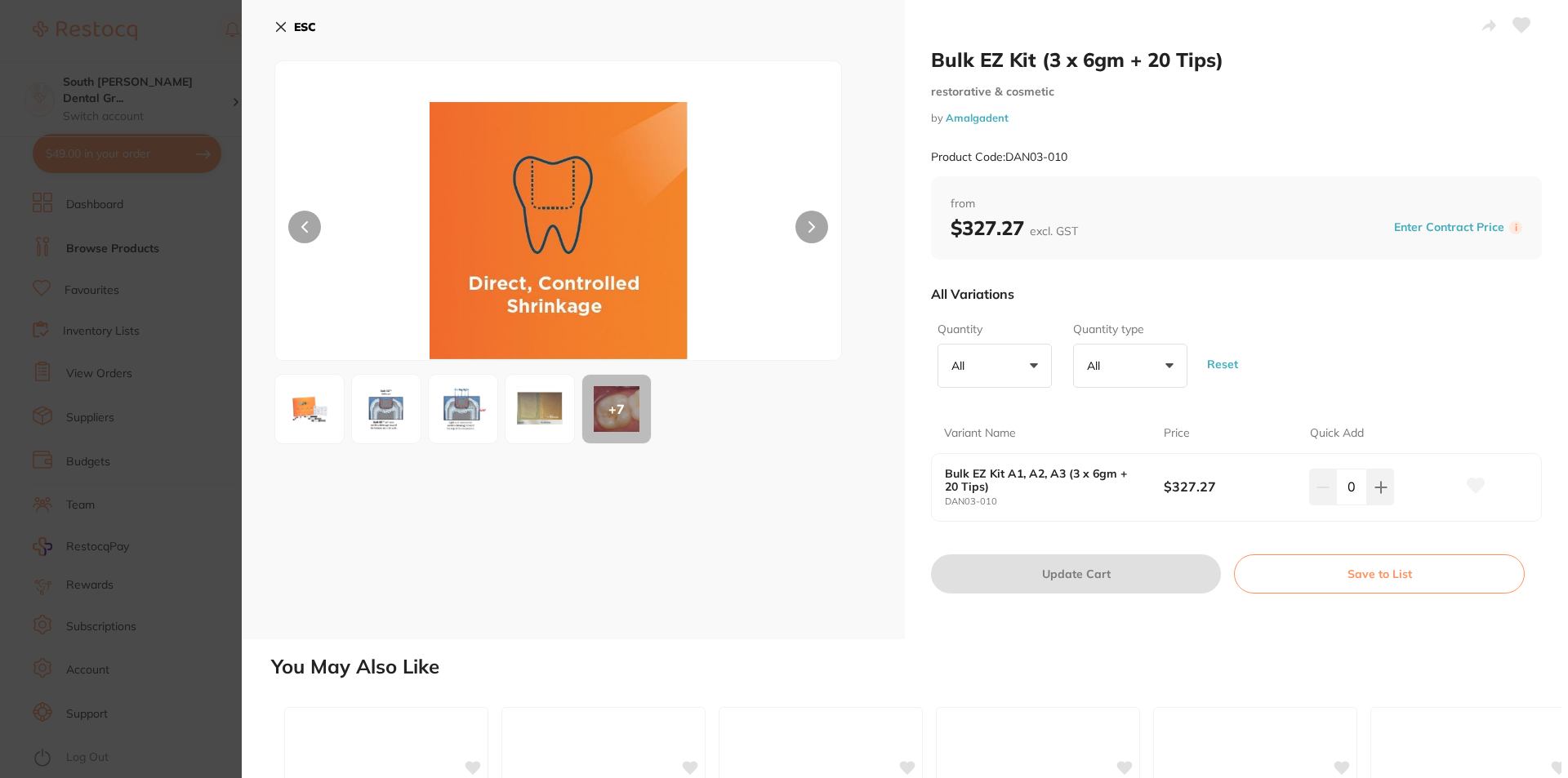
click at [819, 231] on button at bounding box center [811, 226] width 32 height 32
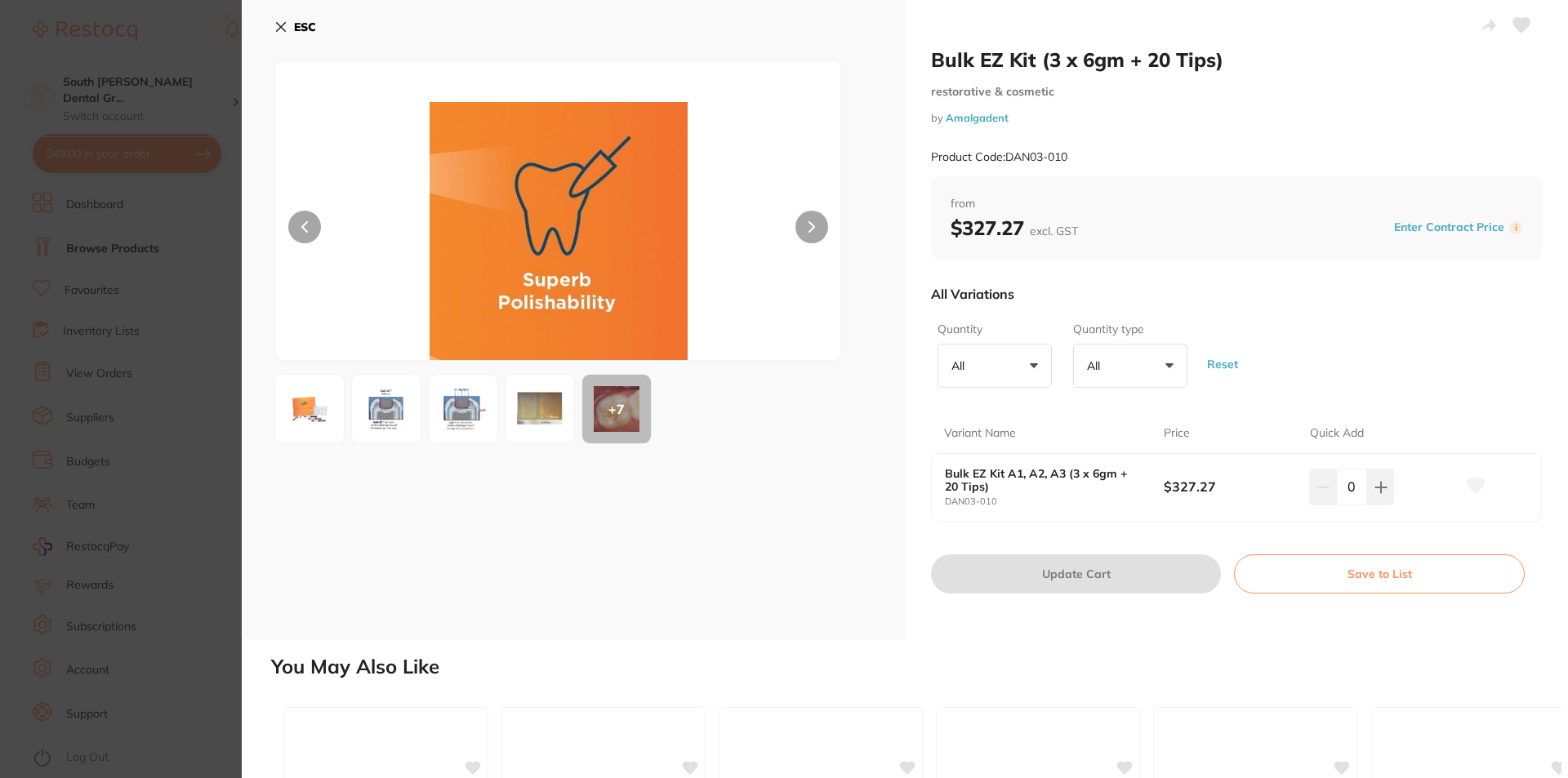
click at [819, 231] on button at bounding box center [811, 226] width 32 height 32
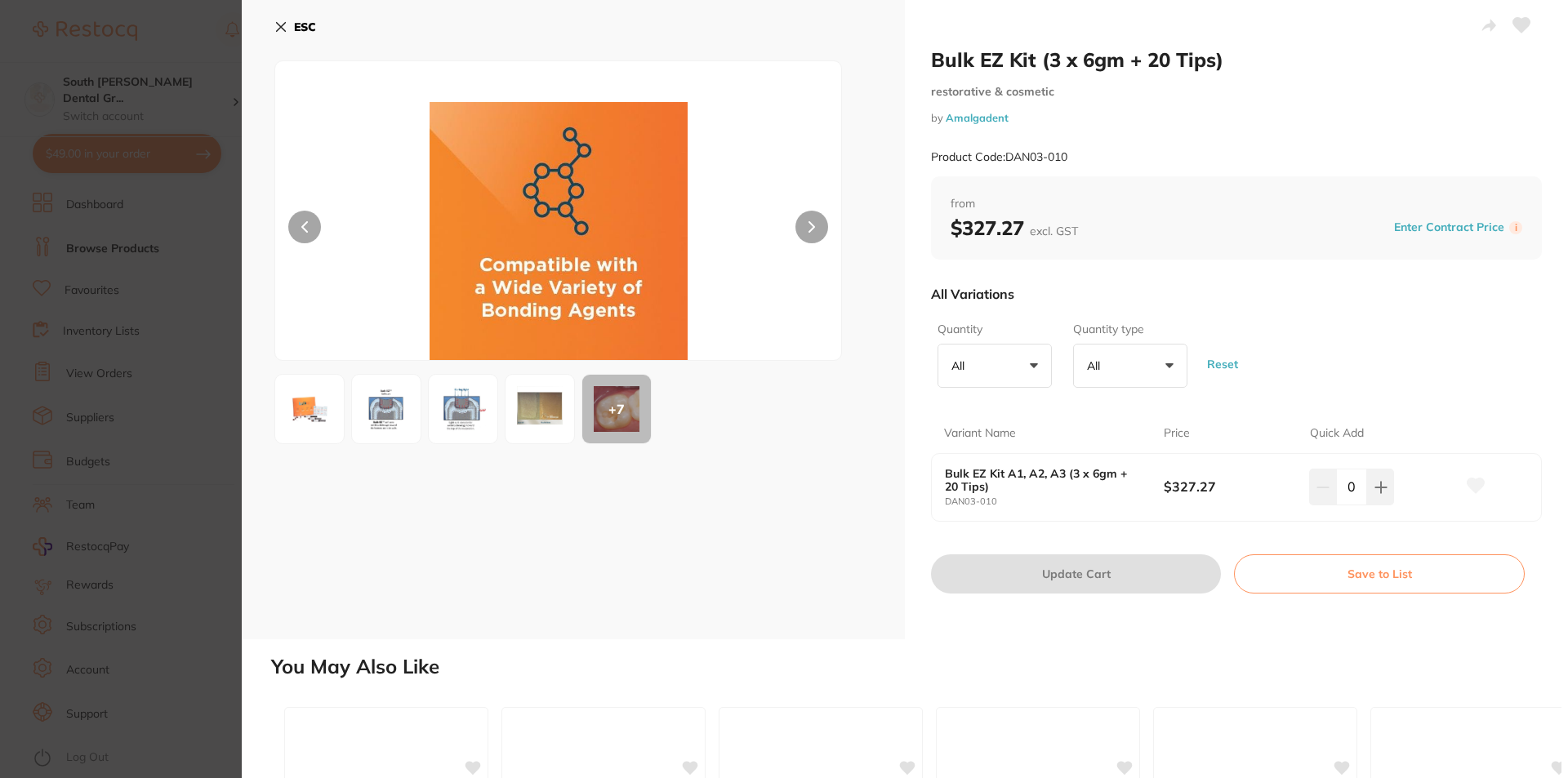
click at [819, 231] on button at bounding box center [811, 226] width 32 height 32
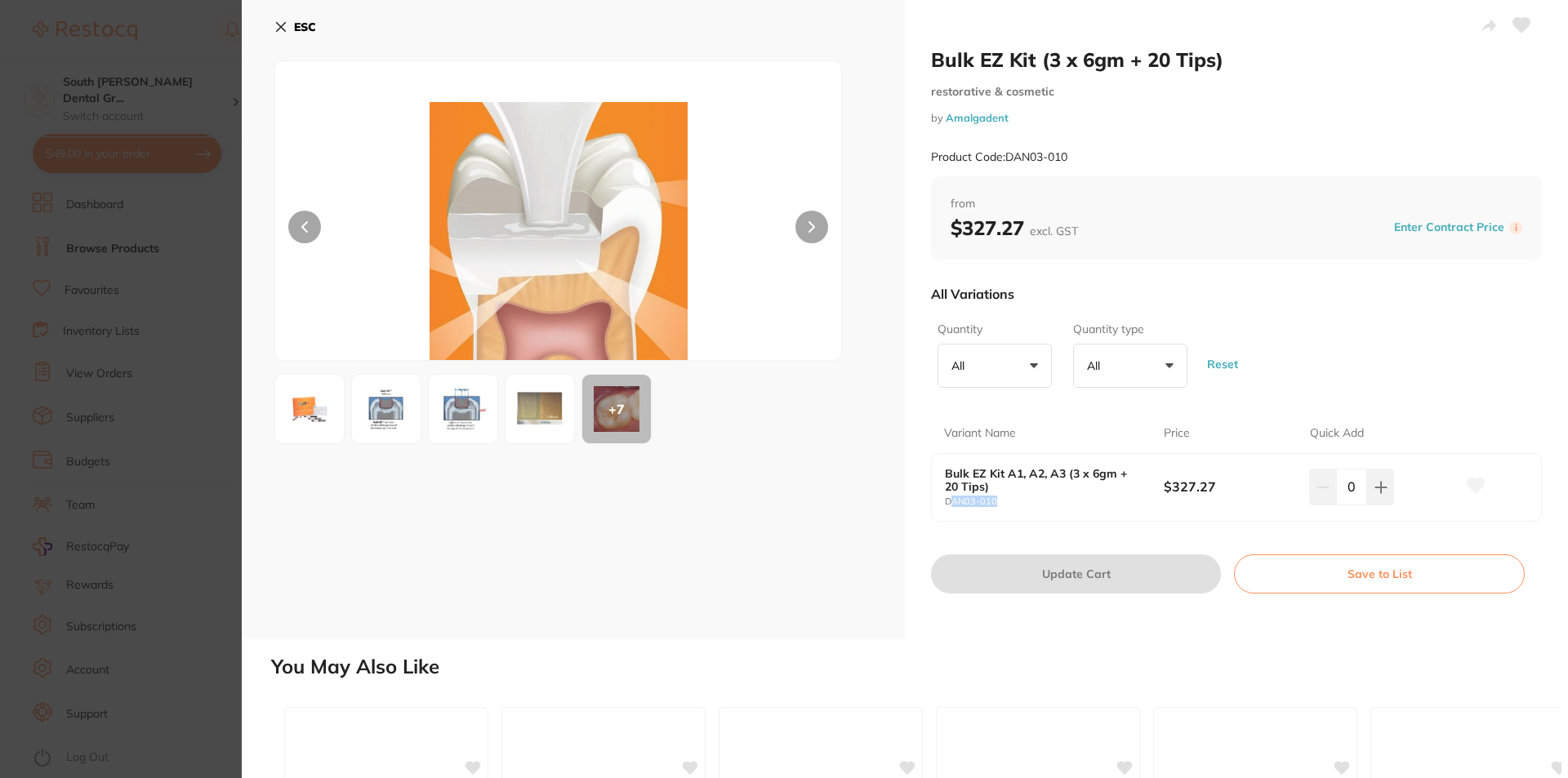
drag, startPoint x: 997, startPoint y: 502, endPoint x: 952, endPoint y: 509, distance: 45.5
click at [952, 509] on div "Bulk EZ Kit A1, A2, A3 (3 x 6gm + 20 Tips) DAN03-010 $327.27 0" at bounding box center [1236, 487] width 609 height 67
drag, startPoint x: 279, startPoint y: 31, endPoint x: 249, endPoint y: 52, distance: 36.6
click at [280, 31] on icon at bounding box center [281, 27] width 13 height 13
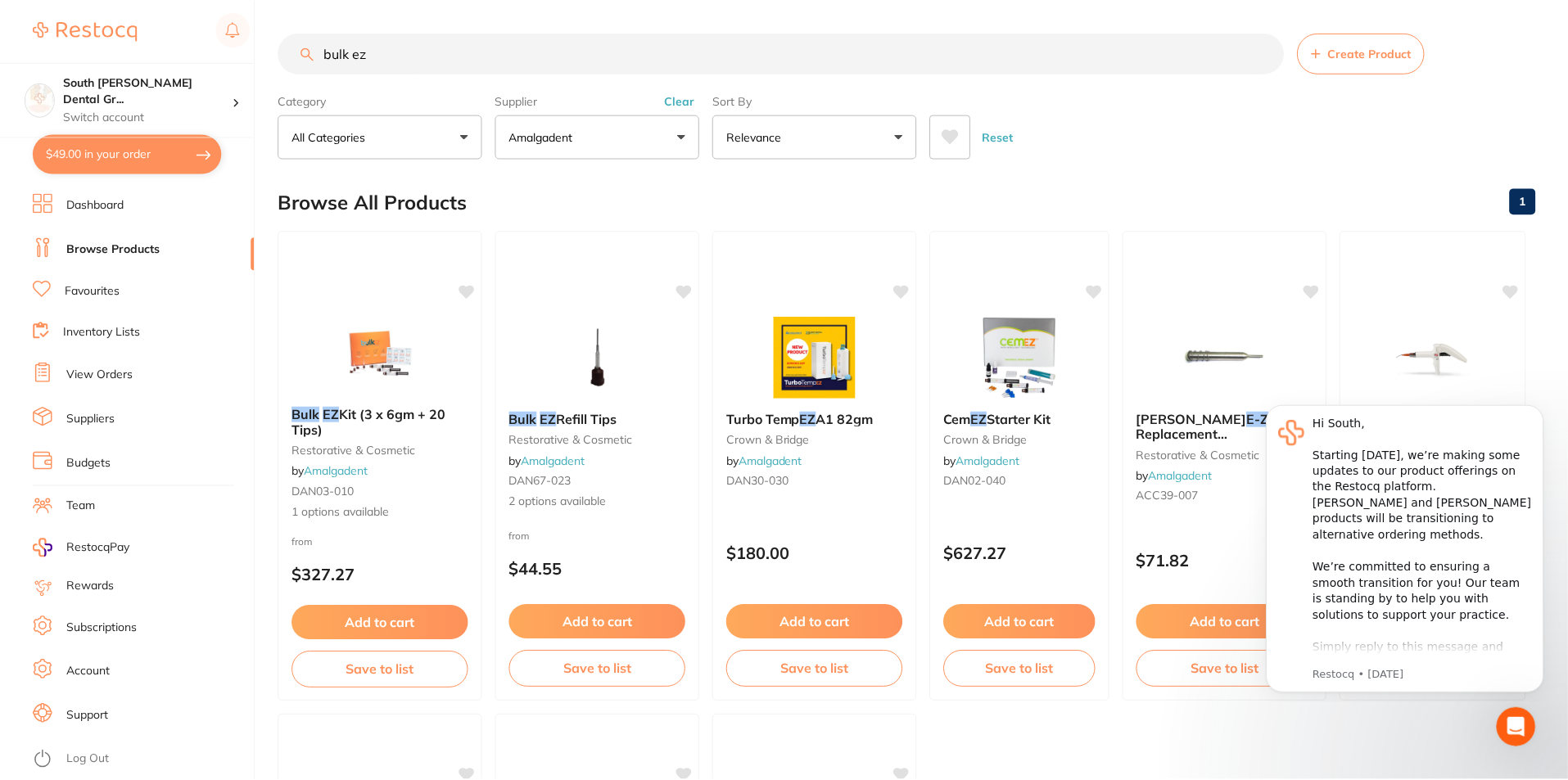
scroll to position [6, 0]
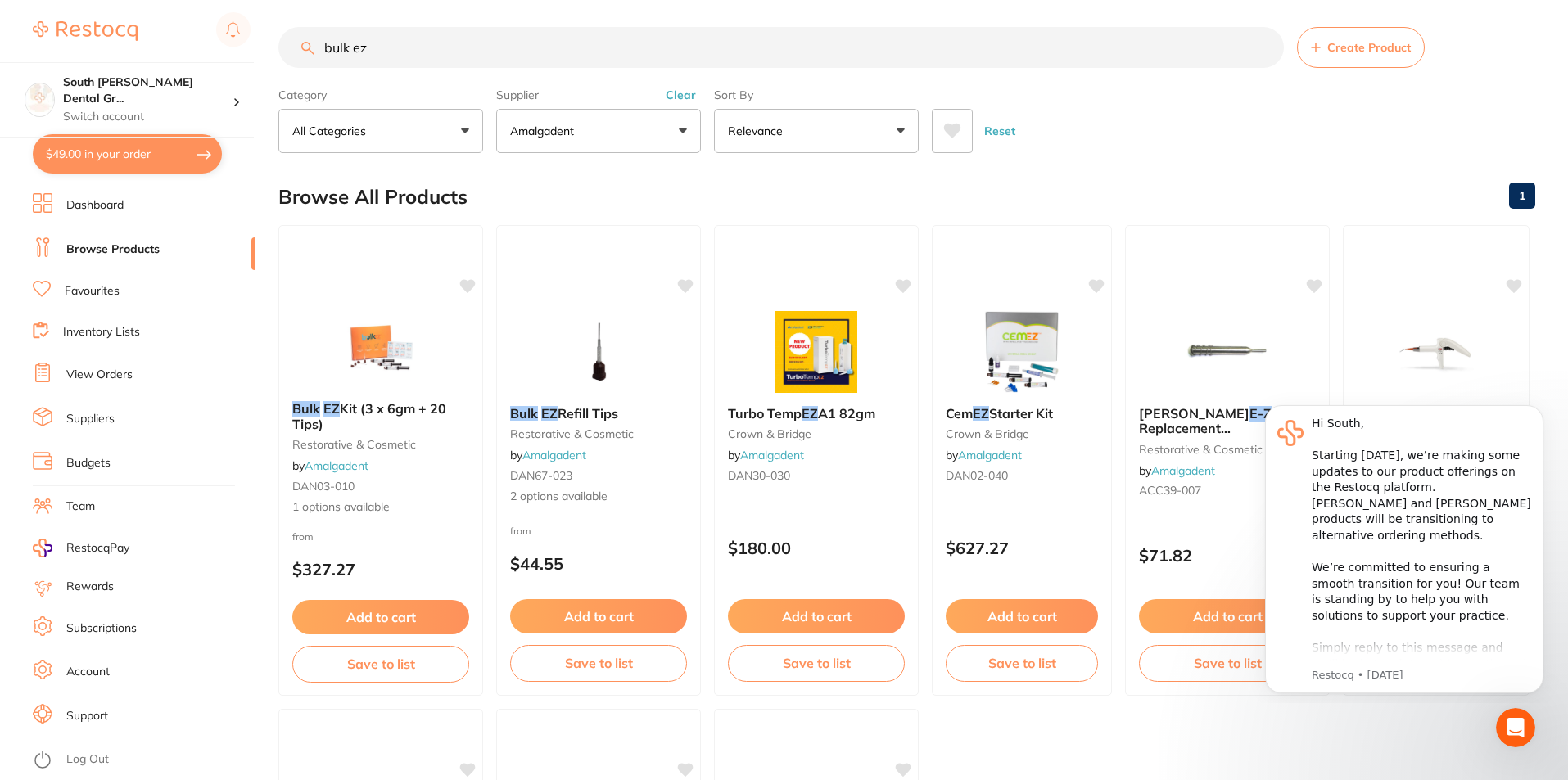
click at [101, 145] on button "$49.00 in your order" at bounding box center [127, 154] width 189 height 39
checkbox input "true"
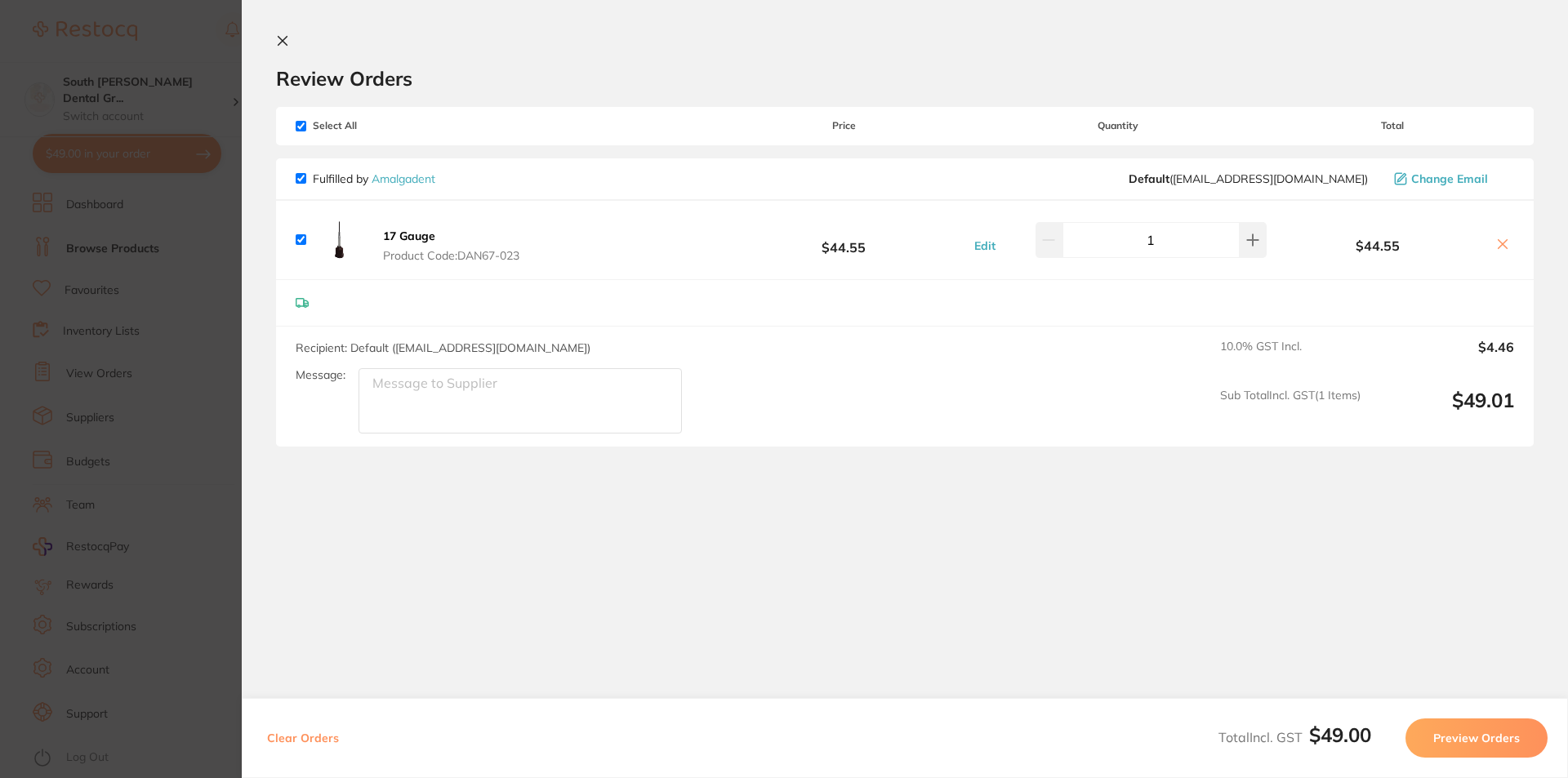
click at [286, 43] on icon at bounding box center [283, 41] width 13 height 13
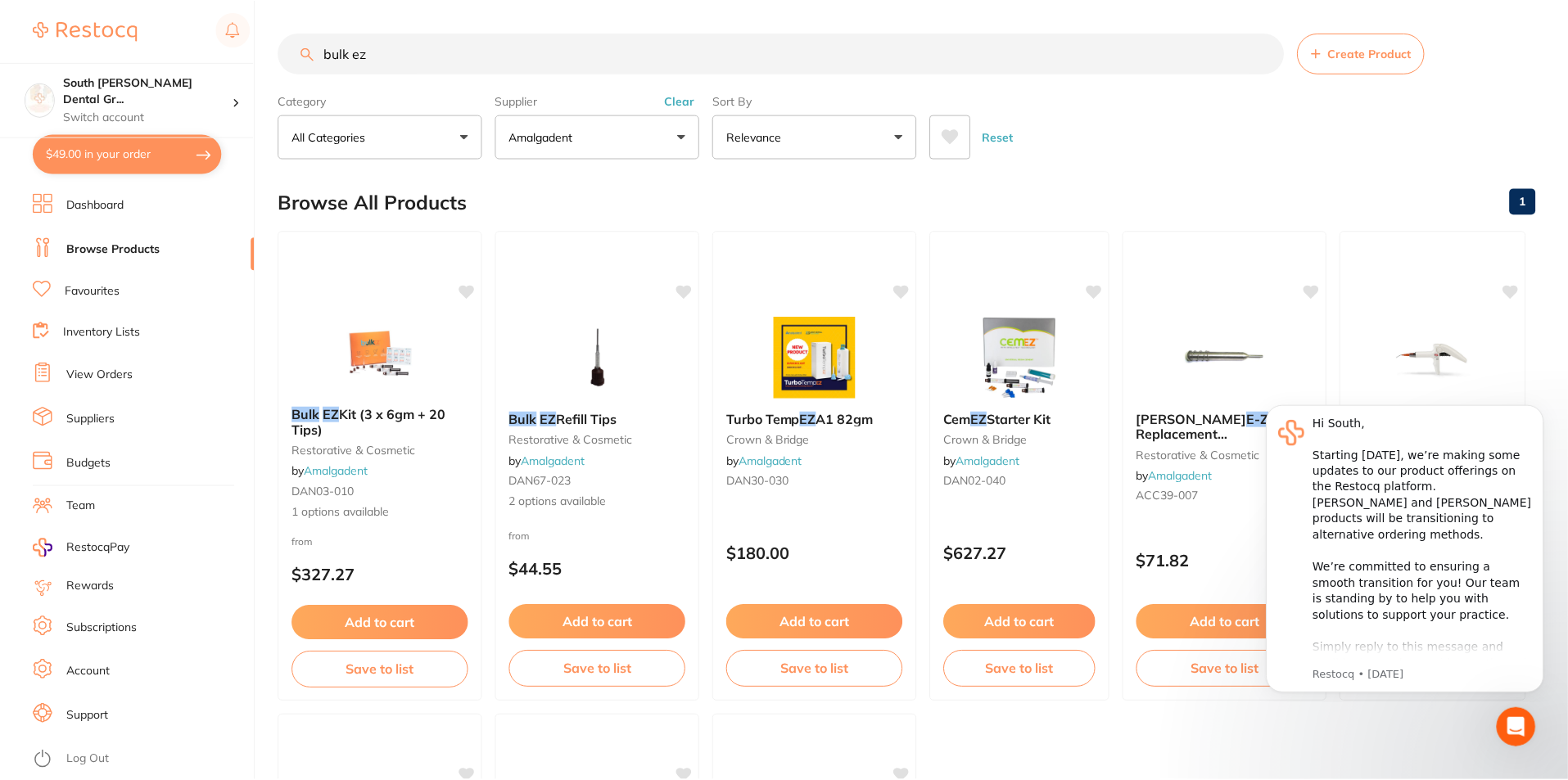
scroll to position [6, 0]
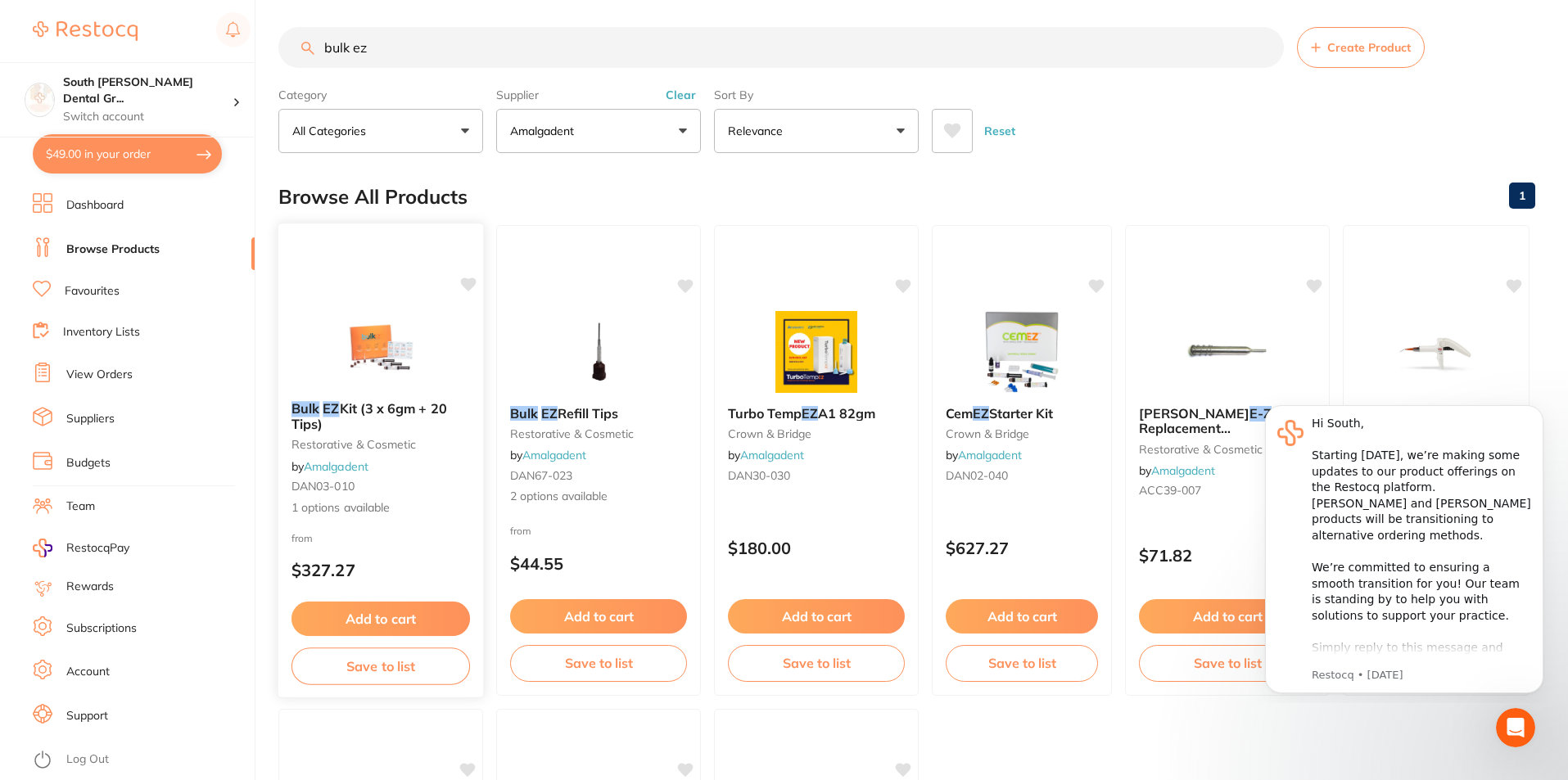
click at [370, 323] on img at bounding box center [381, 346] width 107 height 82
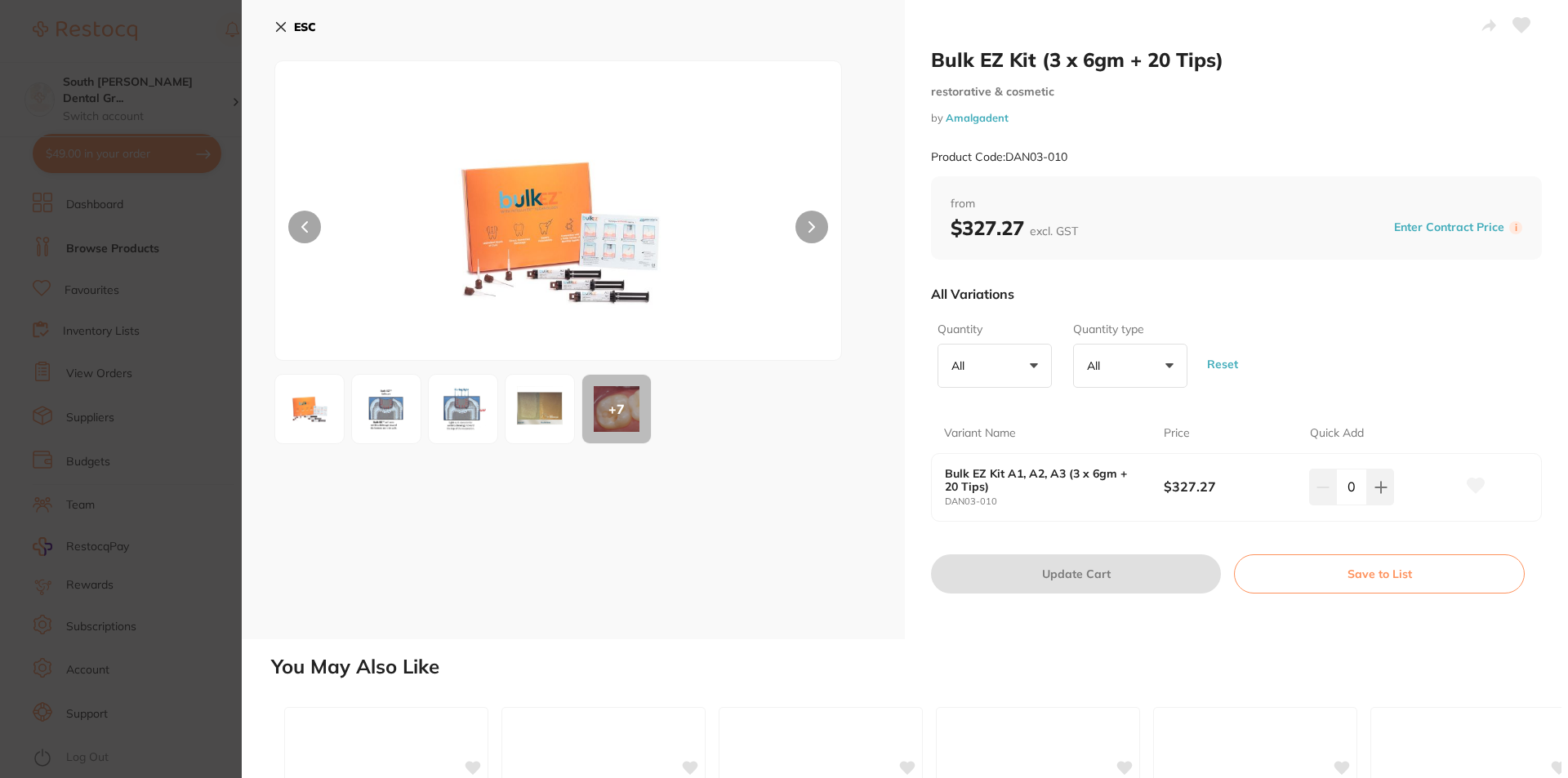
click at [296, 29] on b "ESC" at bounding box center [305, 27] width 22 height 15
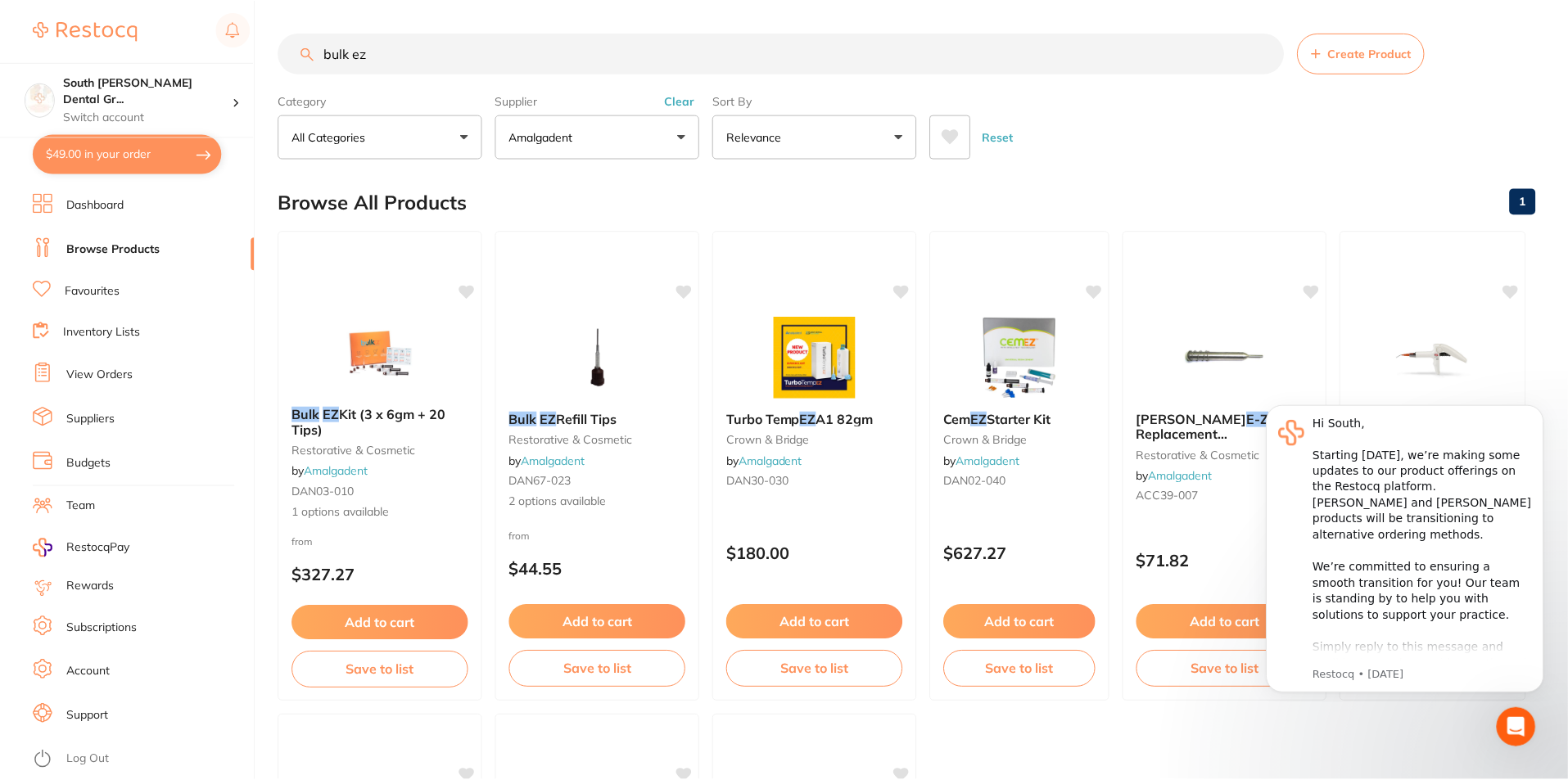
scroll to position [6, 0]
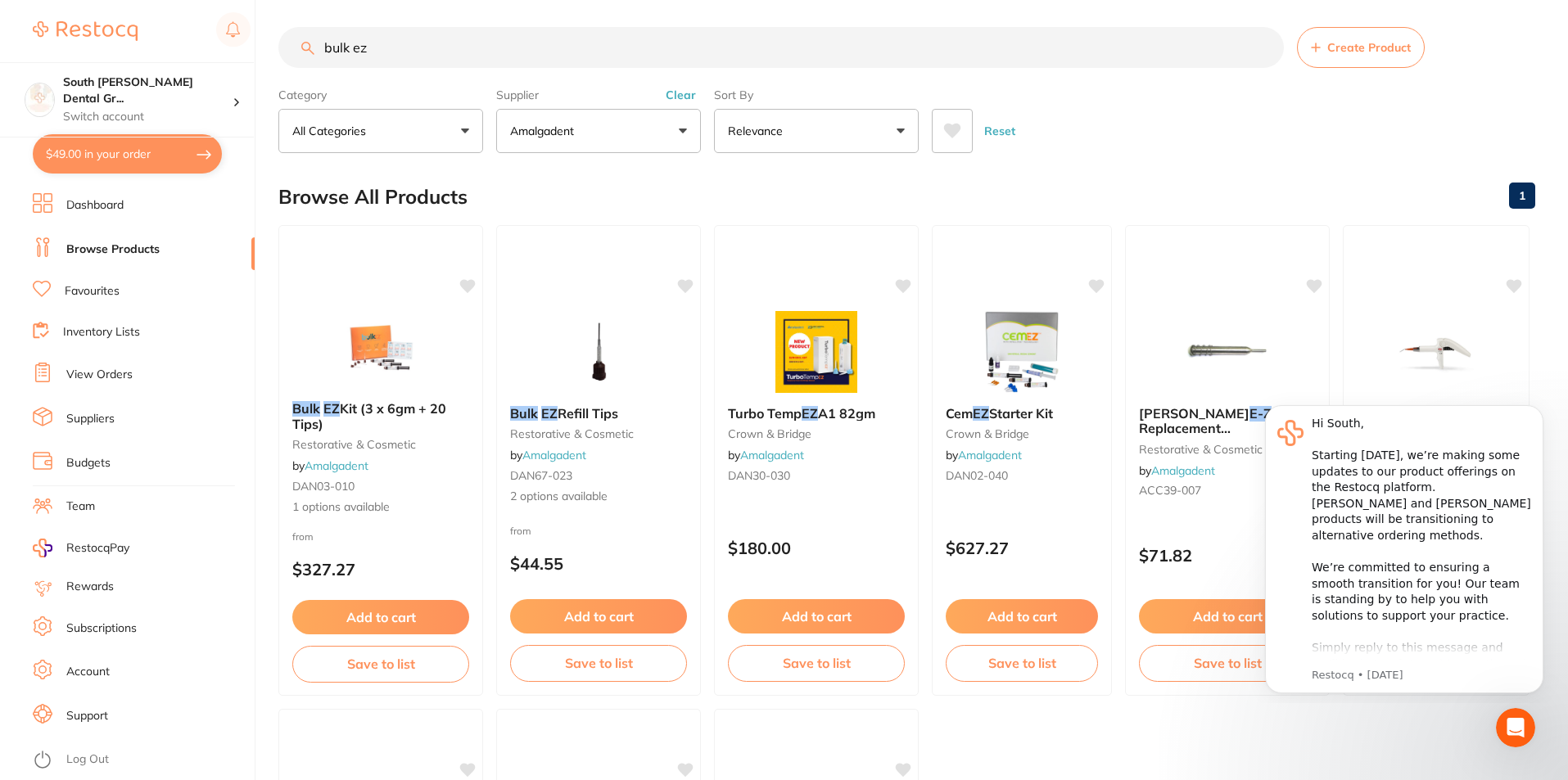
click at [404, 48] on input "bulk ez" at bounding box center [781, 47] width 1005 height 41
click at [404, 46] on input "bulk ez" at bounding box center [781, 47] width 1005 height 41
type input "estelite"
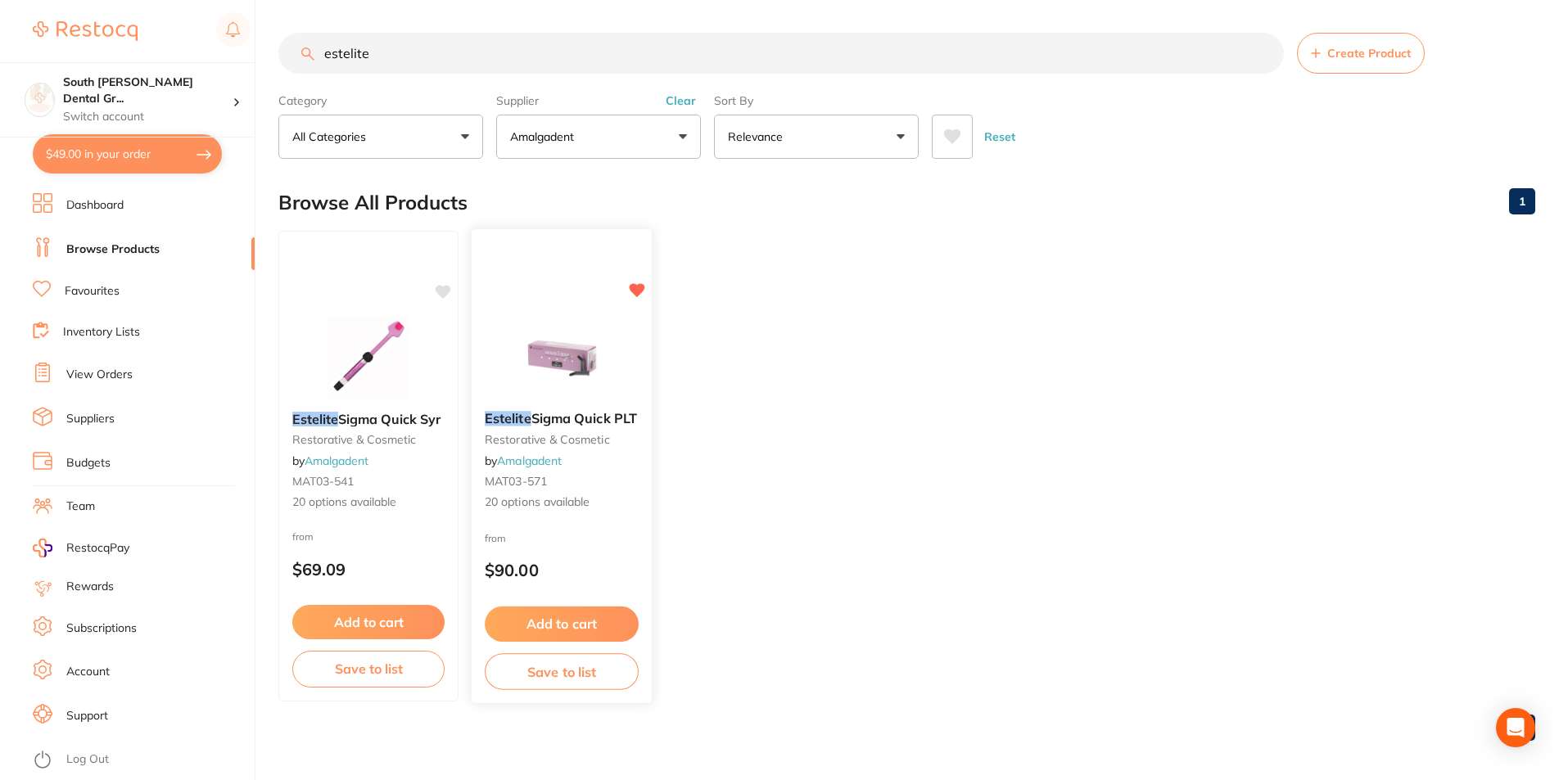
click at [564, 622] on button "Add to cart" at bounding box center [561, 624] width 154 height 35
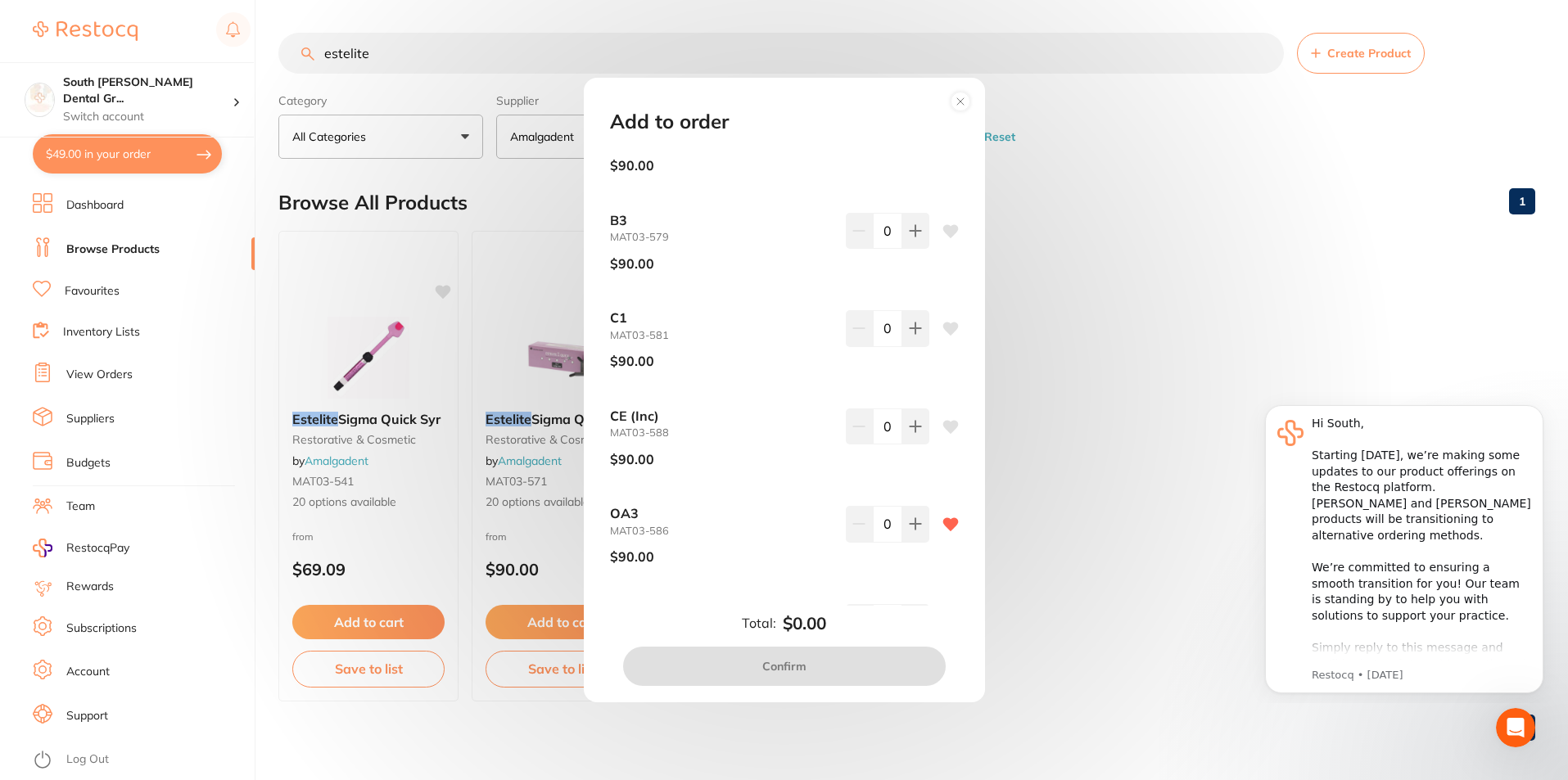
scroll to position [1392, 0]
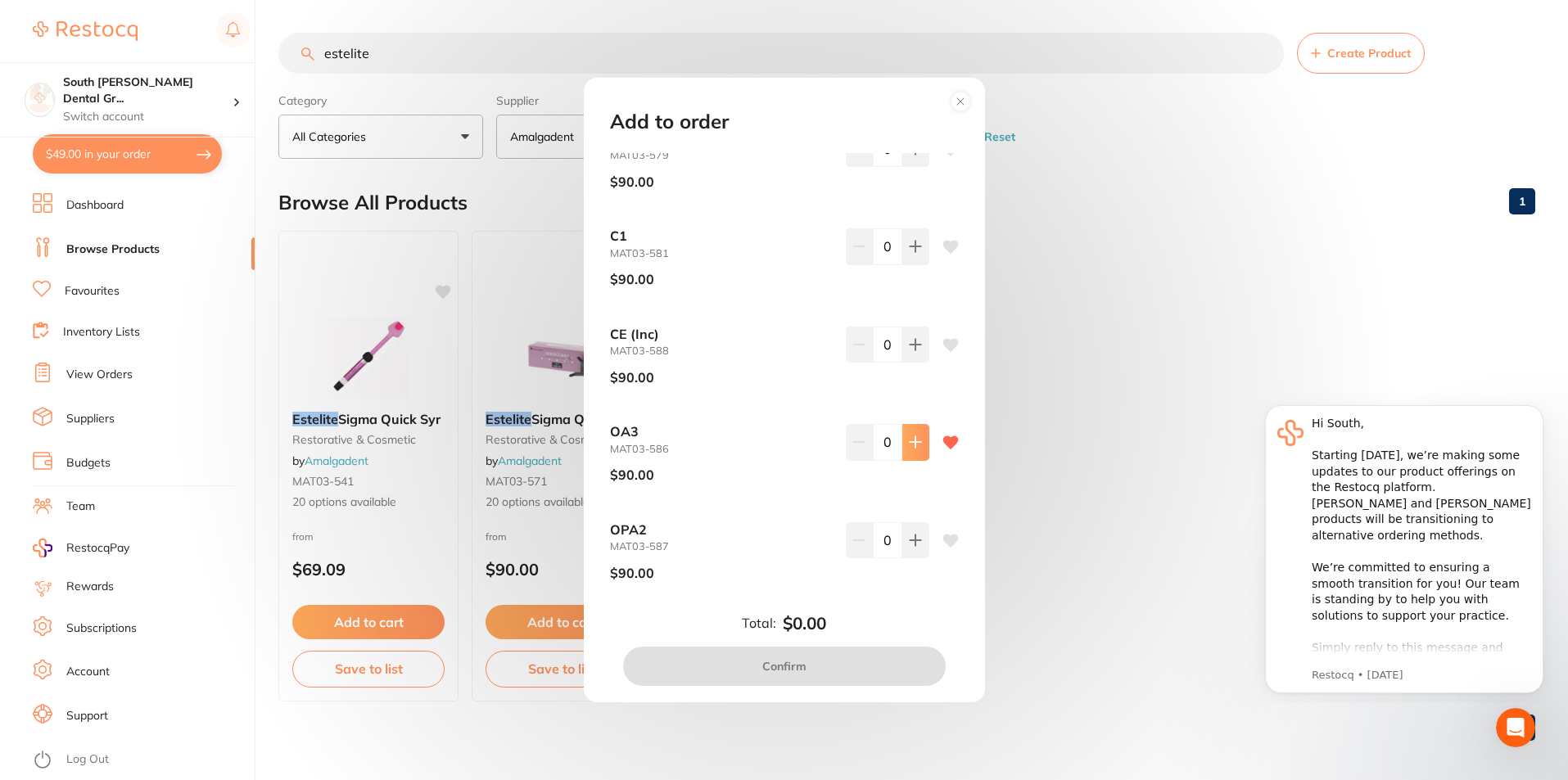
click at [910, 454] on button at bounding box center [915, 442] width 27 height 36
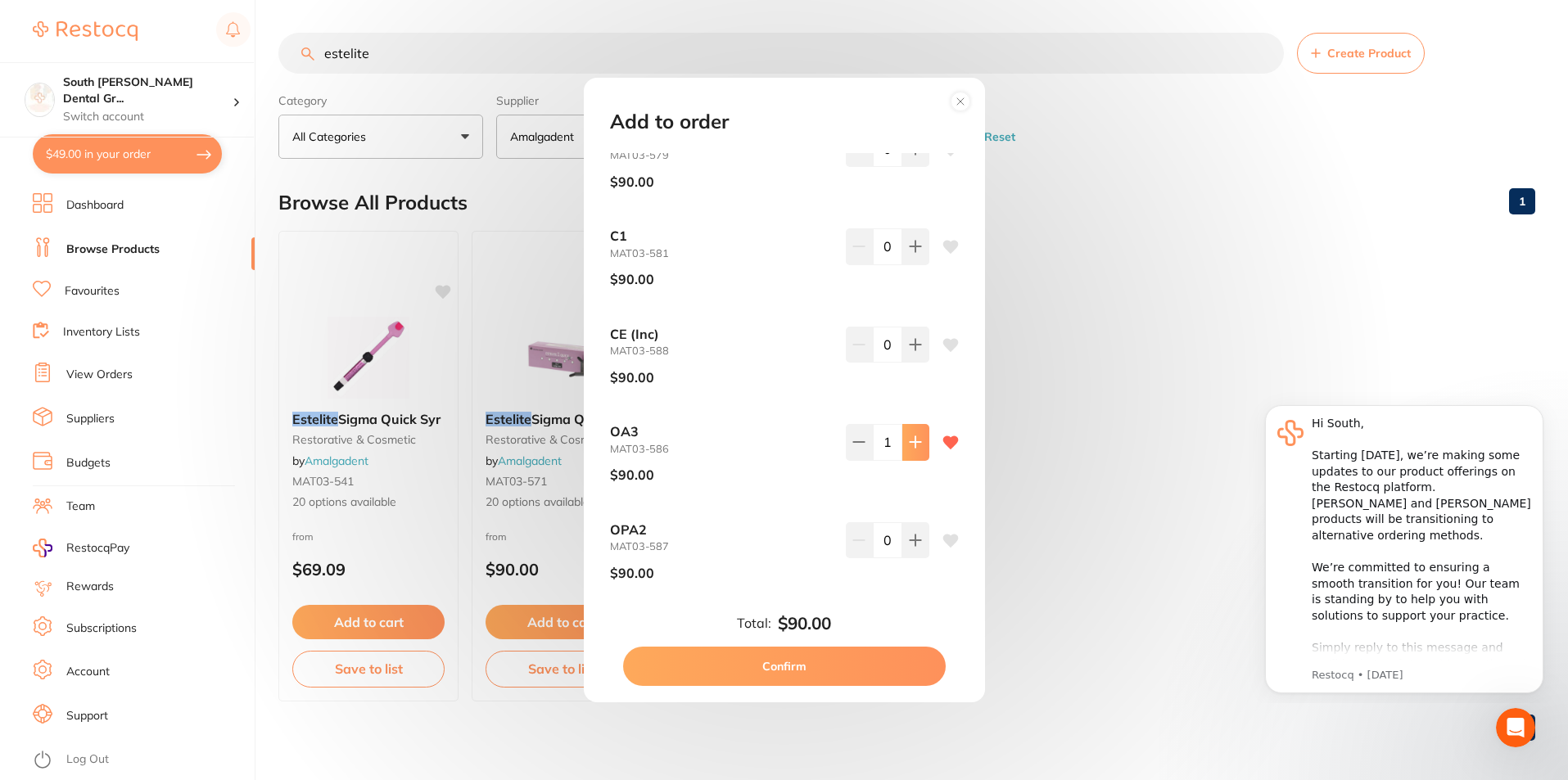
click at [910, 454] on button at bounding box center [915, 442] width 27 height 36
type input "5"
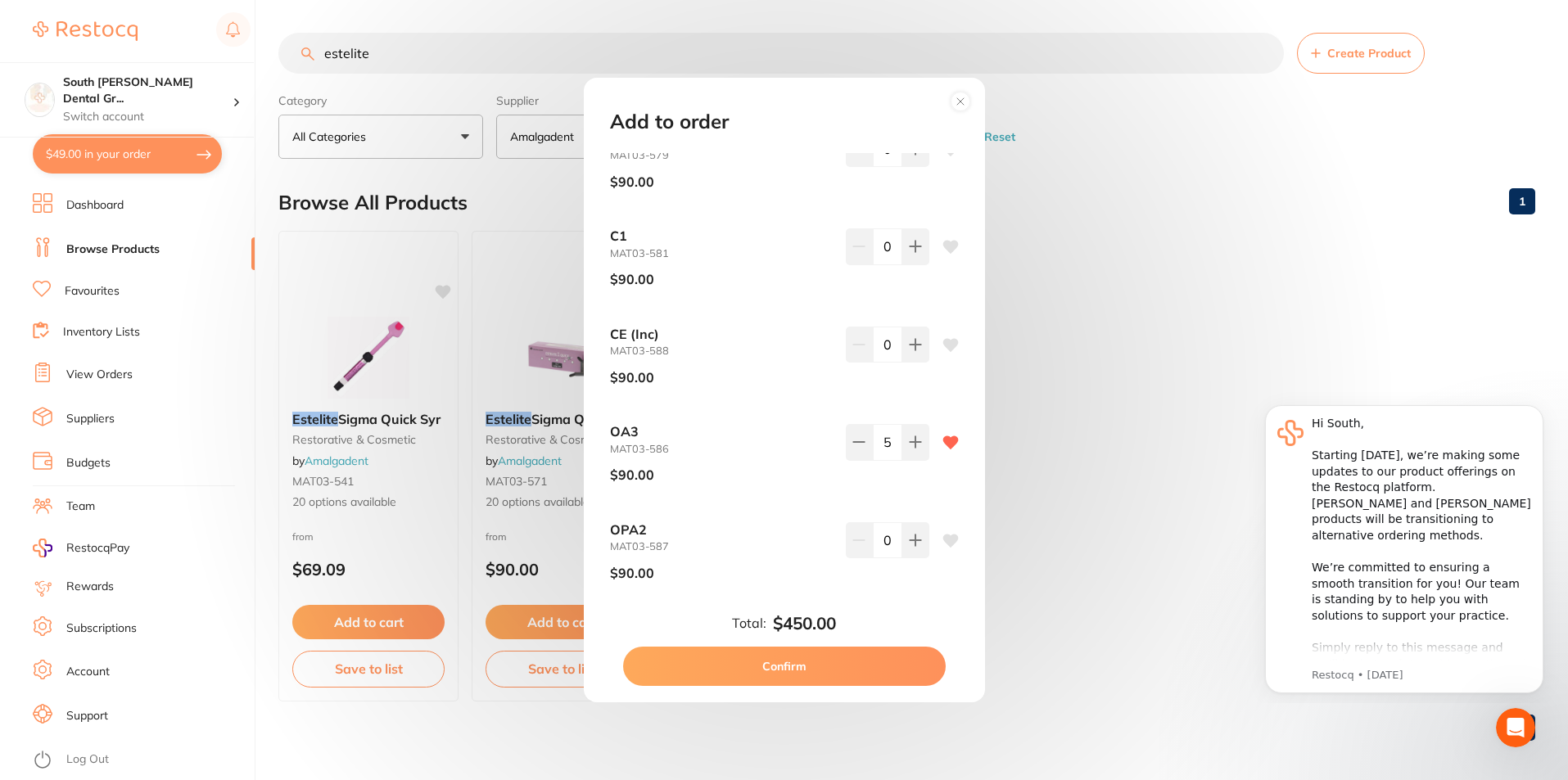
click at [847, 662] on button "Confirm" at bounding box center [784, 666] width 322 height 39
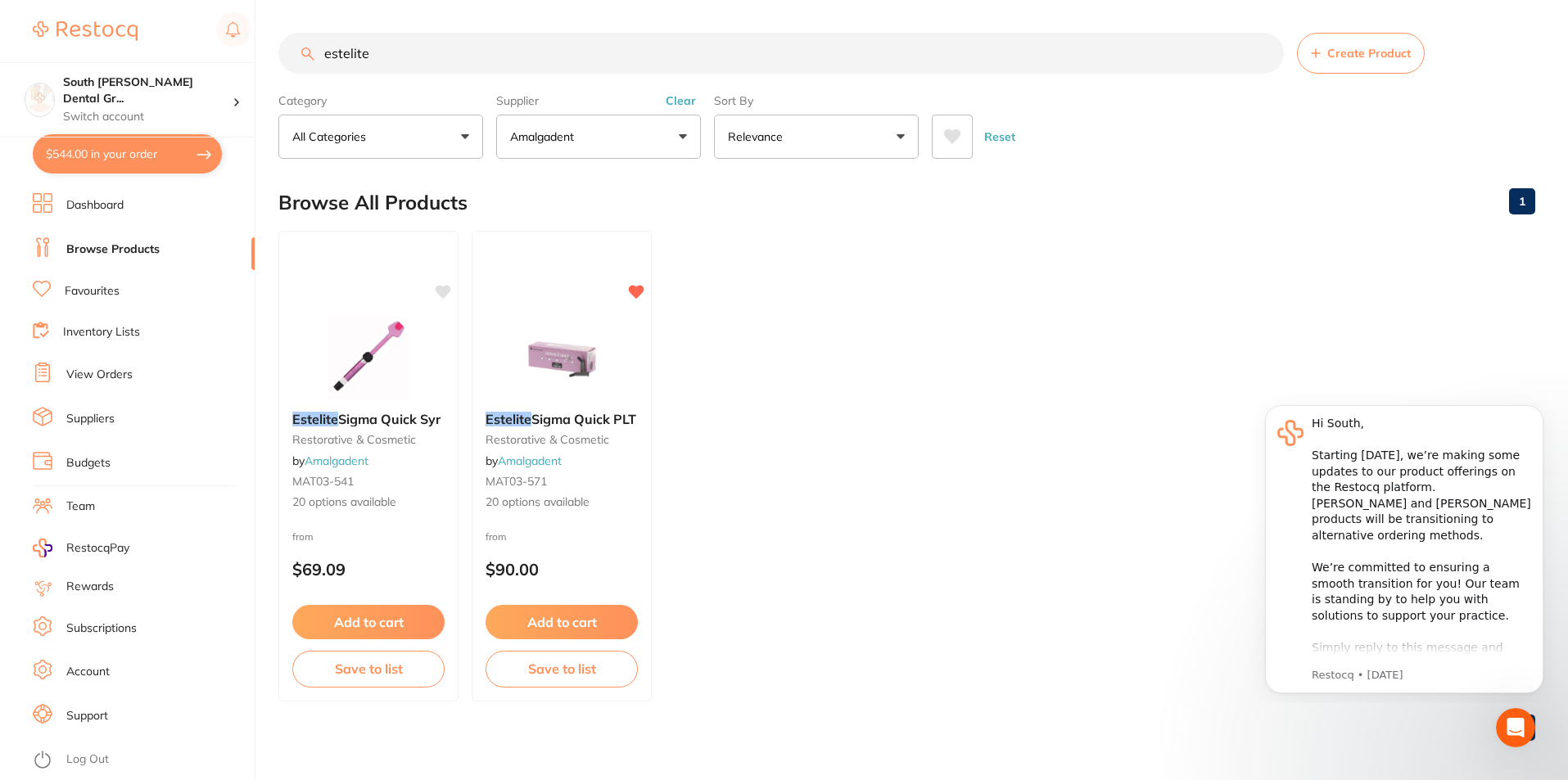
checkbox input "false"
